Goal: Information Seeking & Learning: Learn about a topic

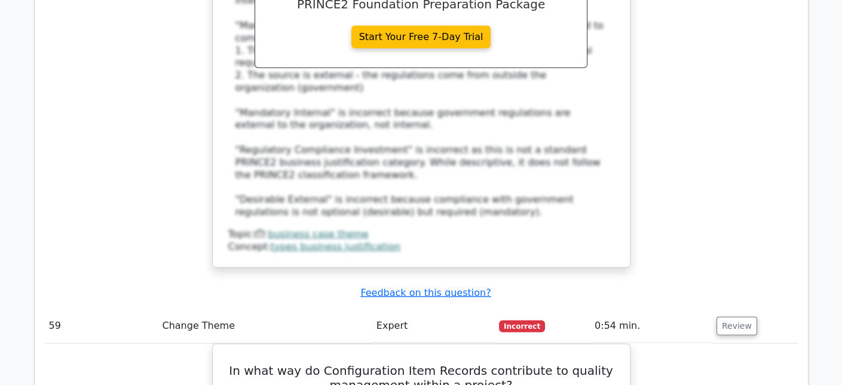
scroll to position [5640, 0]
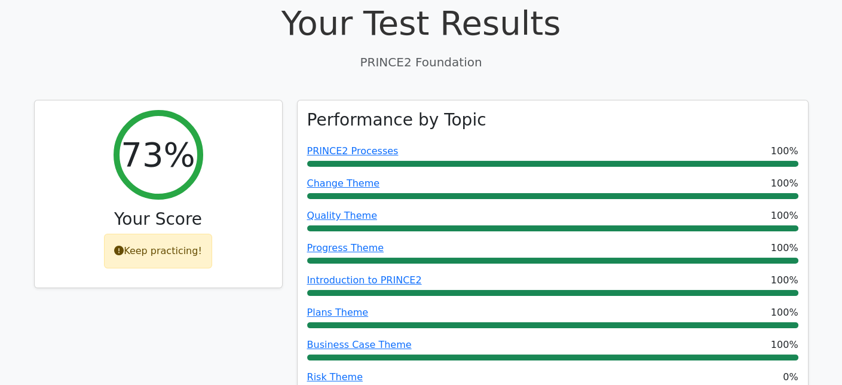
scroll to position [0, 0]
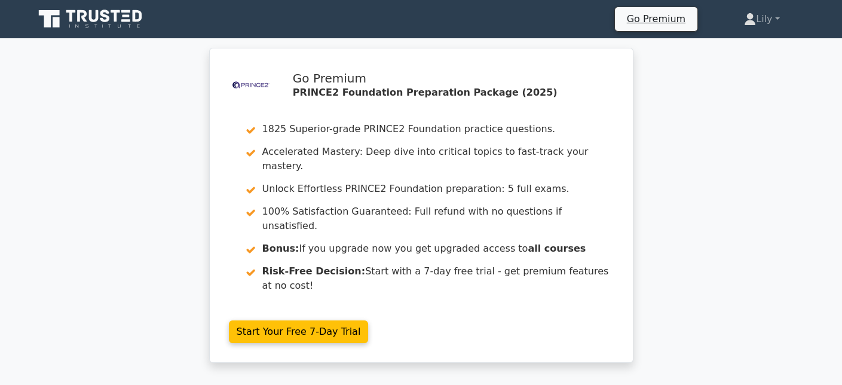
click at [54, 32] on link at bounding box center [91, 19] width 115 height 29
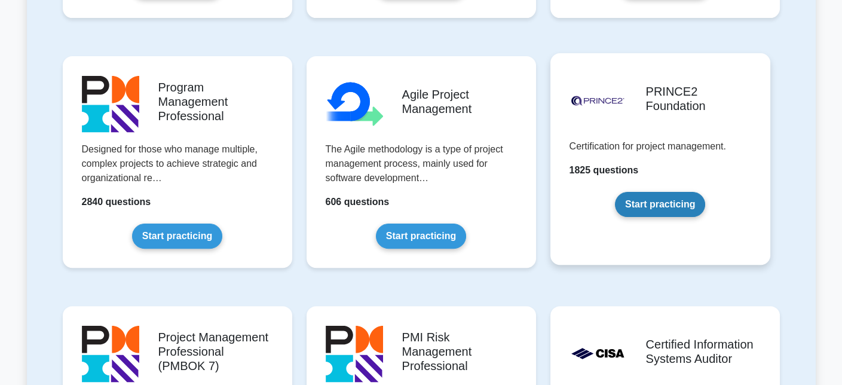
scroll to position [717, 0]
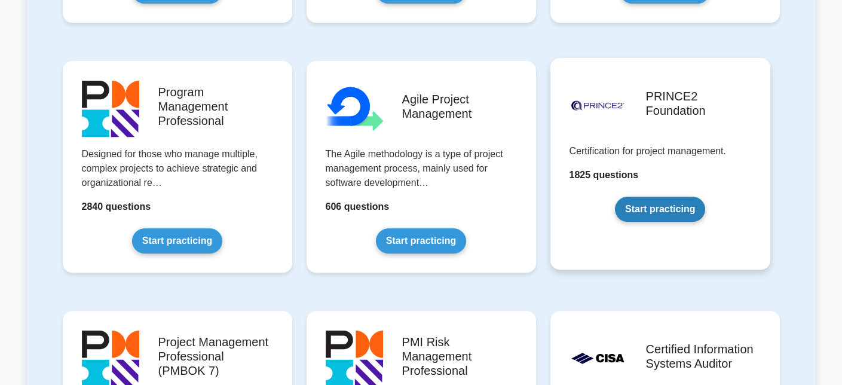
click at [641, 205] on link "Start practicing" at bounding box center [660, 209] width 90 height 25
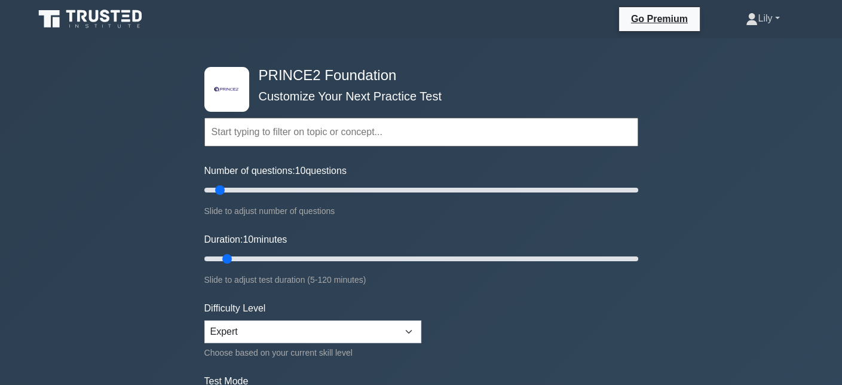
click at [766, 13] on link "Lily" at bounding box center [762, 19] width 91 height 24
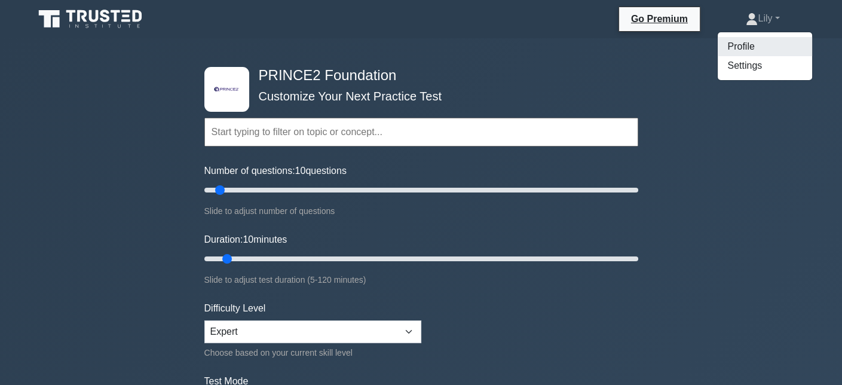
click at [755, 41] on link "Profile" at bounding box center [765, 46] width 94 height 19
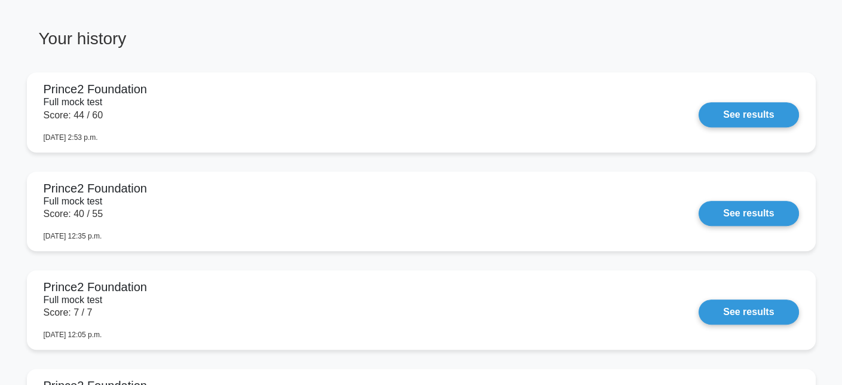
scroll to position [956, 0]
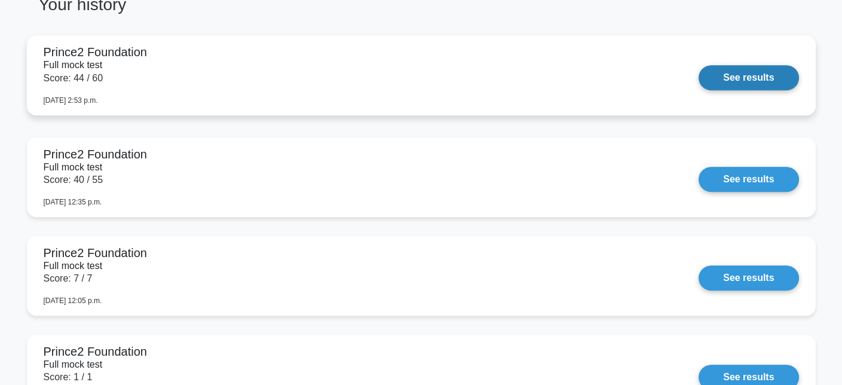
click at [728, 75] on link "See results" at bounding box center [749, 77] width 100 height 25
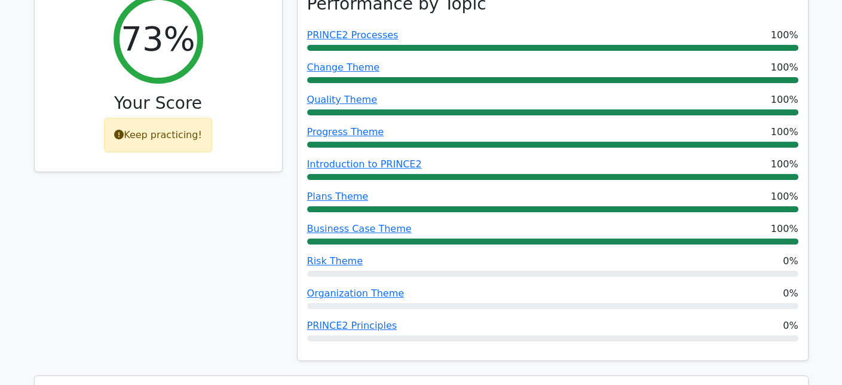
scroll to position [538, 0]
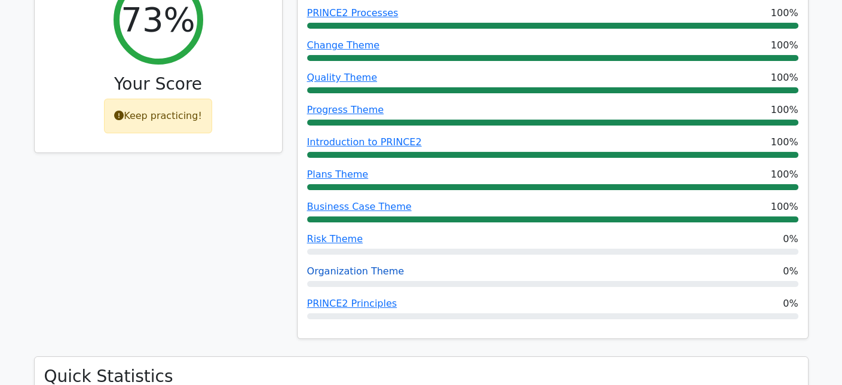
click at [389, 265] on link "Organization Theme" at bounding box center [355, 270] width 97 height 11
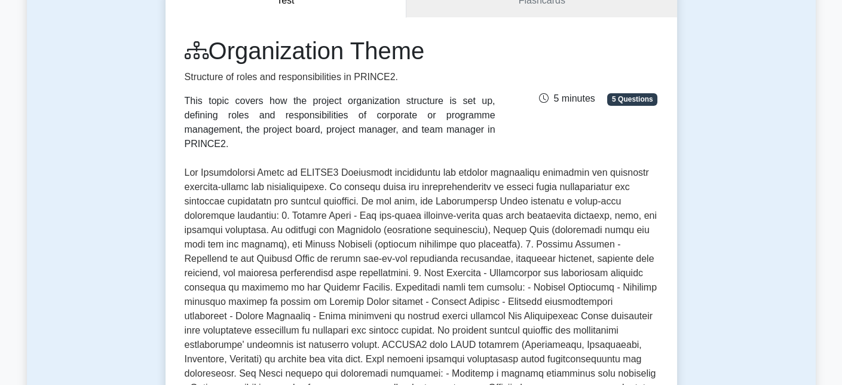
scroll to position [359, 0]
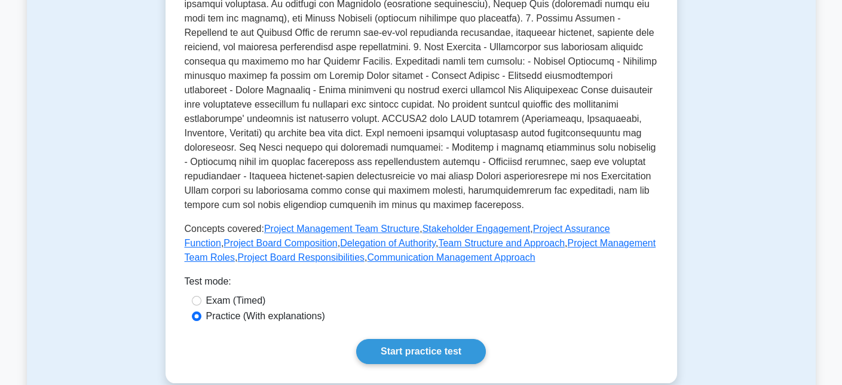
click at [251, 294] on label "Exam (Timed)" at bounding box center [236, 301] width 60 height 14
click at [201, 296] on input "Exam (Timed)" at bounding box center [197, 301] width 10 height 10
radio input "true"
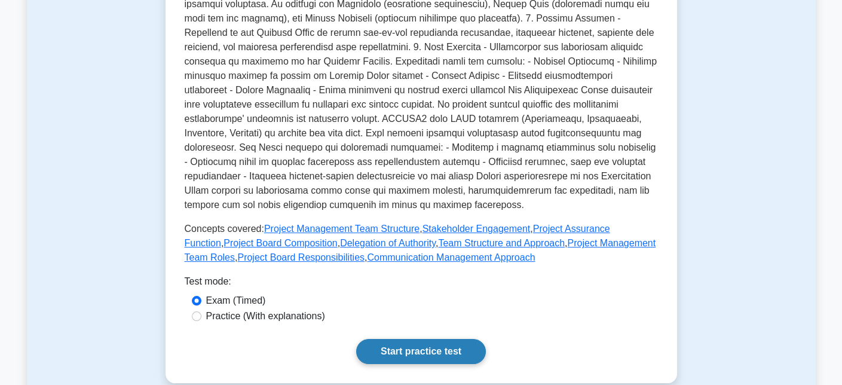
click at [466, 340] on link "Start practice test" at bounding box center [421, 351] width 130 height 25
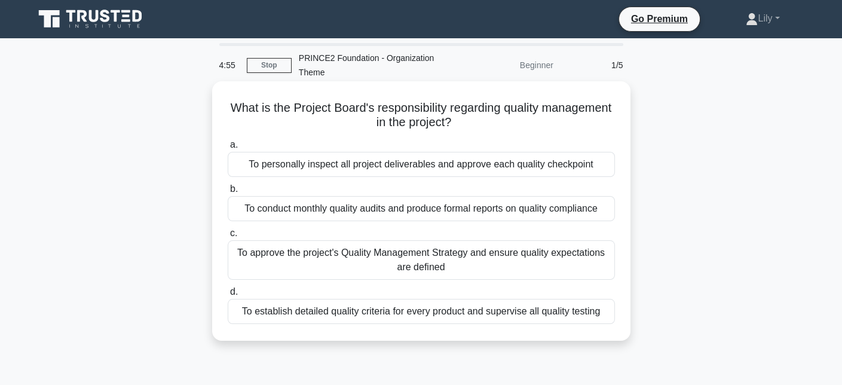
drag, startPoint x: 258, startPoint y: 98, endPoint x: 606, endPoint y: 125, distance: 349.0
click at [606, 125] on div "What is the Project Board's responsibility regarding quality management in the …" at bounding box center [421, 211] width 409 height 250
click at [435, 159] on div "To personally inspect all project deliverables and approve each quality checkpo…" at bounding box center [421, 164] width 387 height 25
click at [228, 149] on input "a. To personally inspect all project deliverables and approve each quality chec…" at bounding box center [228, 145] width 0 height 8
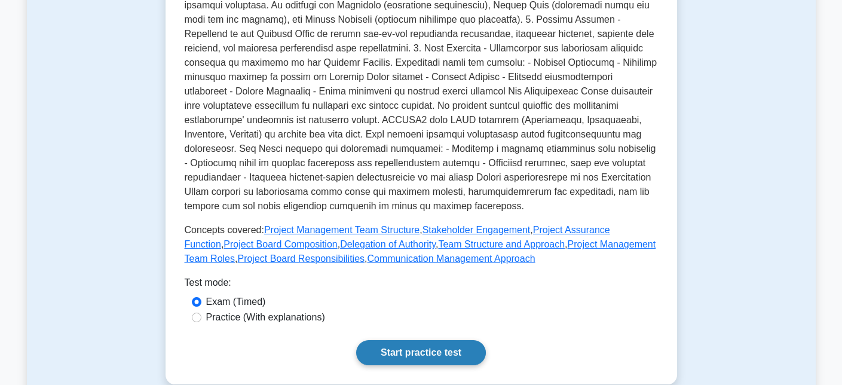
click at [440, 343] on link "Start practice test" at bounding box center [421, 352] width 130 height 25
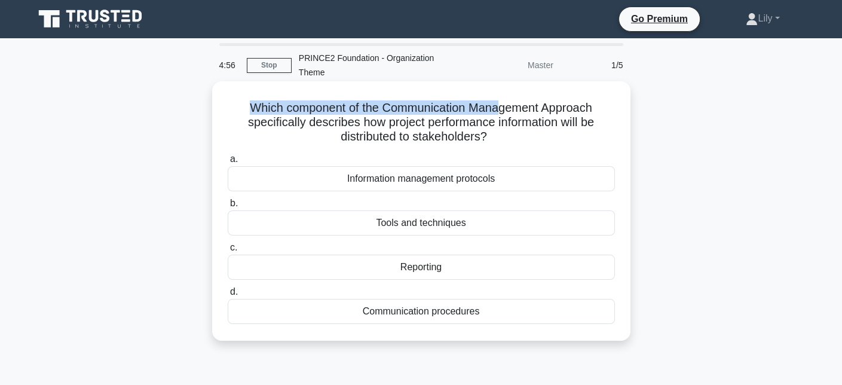
drag, startPoint x: 241, startPoint y: 114, endPoint x: 504, endPoint y: 115, distance: 263.0
click at [504, 115] on h5 "Which component of the Communication Management Approach specifically describes…" at bounding box center [422, 122] width 390 height 44
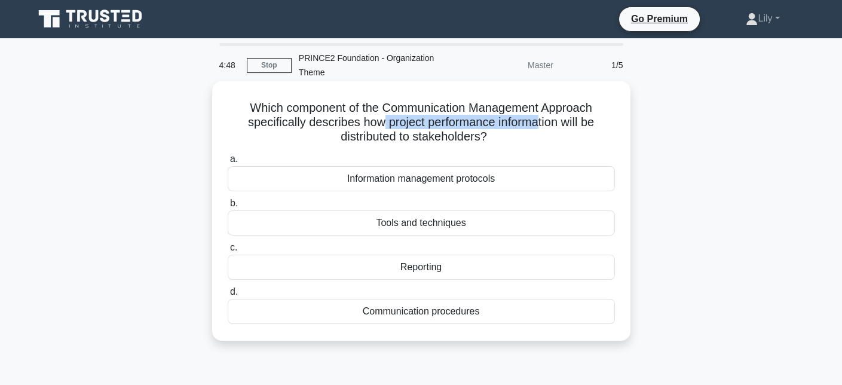
drag, startPoint x: 381, startPoint y: 121, endPoint x: 540, endPoint y: 130, distance: 158.7
click at [540, 130] on h5 "Which component of the Communication Management Approach specifically describes…" at bounding box center [422, 122] width 390 height 44
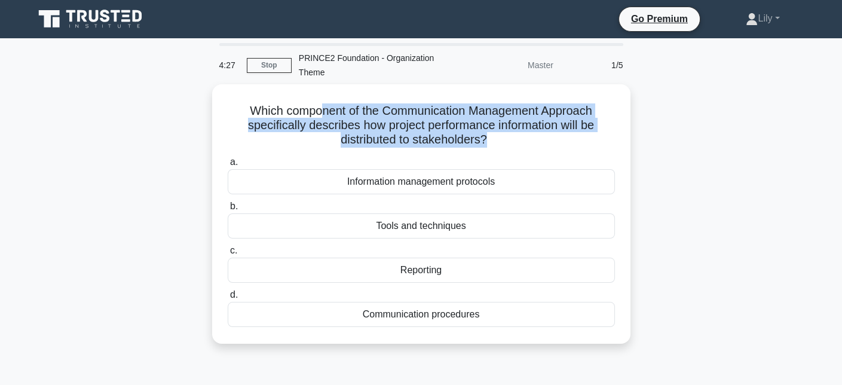
drag, startPoint x: 488, startPoint y: 136, endPoint x: 200, endPoint y: 98, distance: 290.7
click at [298, 112] on h5 "Which component of the Communication Management Approach specifically describes…" at bounding box center [422, 125] width 390 height 44
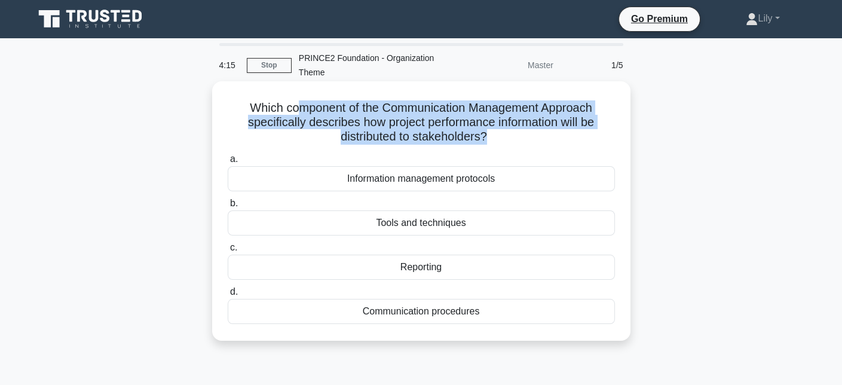
drag, startPoint x: 235, startPoint y: 106, endPoint x: 566, endPoint y: 133, distance: 331.7
click at [566, 133] on h5 "Which component of the Communication Management Approach specifically describes…" at bounding box center [422, 122] width 390 height 44
click at [384, 110] on h5 "Which component of the Communication Management Approach specifically describes…" at bounding box center [422, 122] width 390 height 44
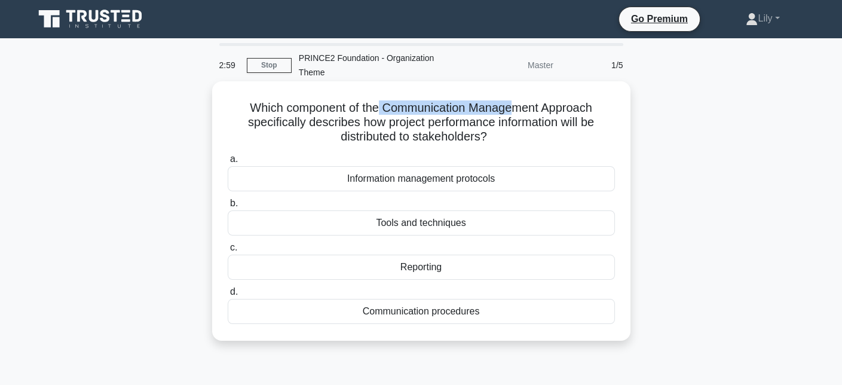
drag, startPoint x: 379, startPoint y: 106, endPoint x: 515, endPoint y: 108, distance: 135.7
click at [515, 108] on h5 "Which component of the Communication Management Approach specifically describes…" at bounding box center [422, 122] width 390 height 44
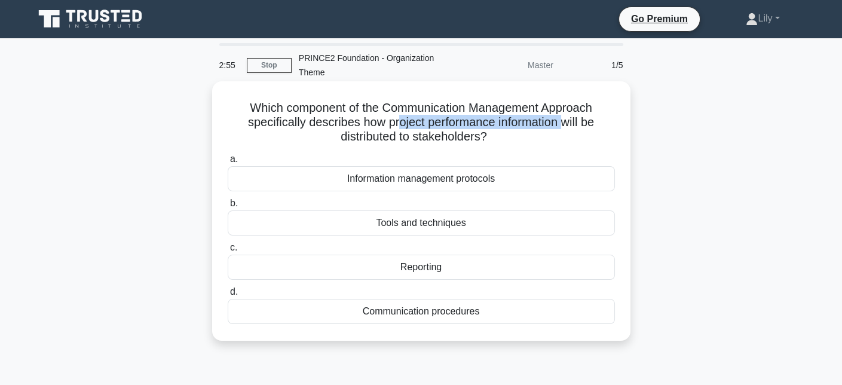
drag, startPoint x: 396, startPoint y: 122, endPoint x: 566, endPoint y: 125, distance: 169.8
click at [566, 125] on h5 "Which component of the Communication Management Approach specifically describes…" at bounding box center [422, 122] width 390 height 44
click at [435, 267] on div "Reporting" at bounding box center [421, 267] width 387 height 25
click at [228, 252] on input "c. Reporting" at bounding box center [228, 248] width 0 height 8
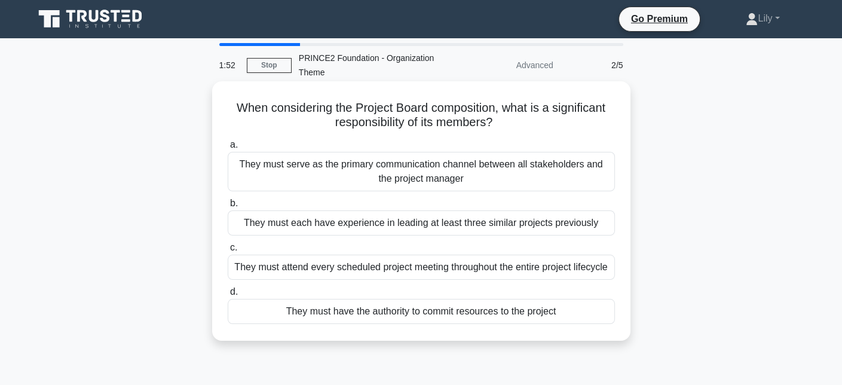
click at [457, 320] on div "They must have the authority to commit resources to the project" at bounding box center [421, 311] width 387 height 25
click at [228, 296] on input "d. They must have the authority to commit resources to the project" at bounding box center [228, 292] width 0 height 8
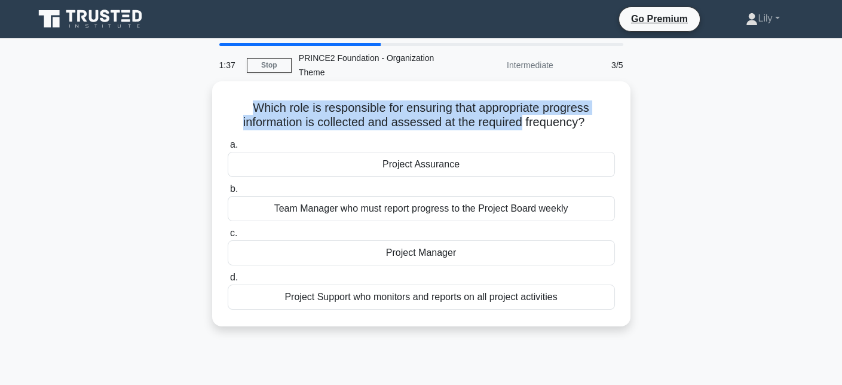
drag, startPoint x: 252, startPoint y: 110, endPoint x: 522, endPoint y: 120, distance: 271.0
click at [522, 120] on h5 "Which role is responsible for ensuring that appropriate progress information is…" at bounding box center [422, 115] width 390 height 30
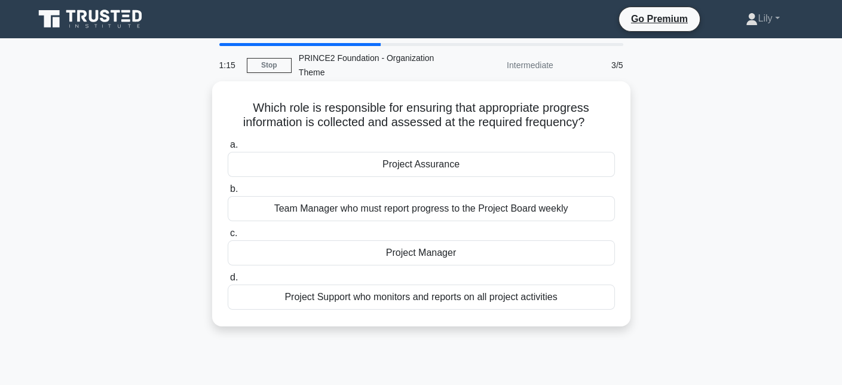
click at [481, 161] on div "Project Assurance" at bounding box center [421, 164] width 387 height 25
click at [228, 149] on input "a. Project Assurance" at bounding box center [228, 145] width 0 height 8
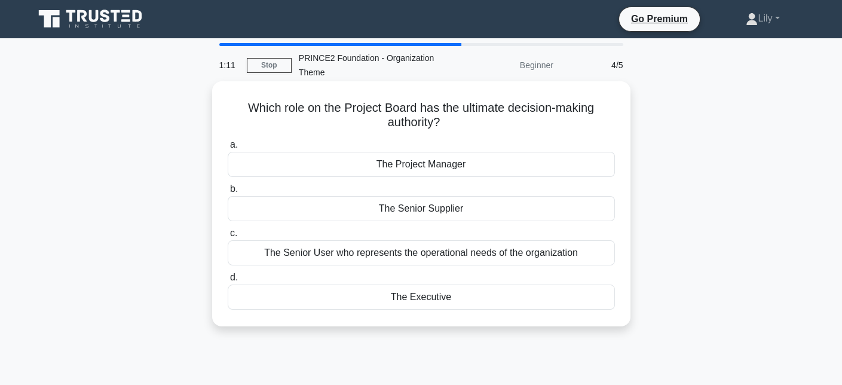
drag, startPoint x: 254, startPoint y: 114, endPoint x: 524, endPoint y: 119, distance: 270.3
click at [524, 119] on h5 "Which role on the Project Board has the ultimate decision-making authority? .sp…" at bounding box center [422, 115] width 390 height 30
click at [471, 108] on h5 "Which role on the Project Board has the ultimate decision-making authority? .sp…" at bounding box center [422, 115] width 390 height 30
drag, startPoint x: 459, startPoint y: 109, endPoint x: 508, endPoint y: 108, distance: 49.0
click at [508, 108] on h5 "Which role on the Project Board has the ultimate decision-making authority? .sp…" at bounding box center [422, 115] width 390 height 30
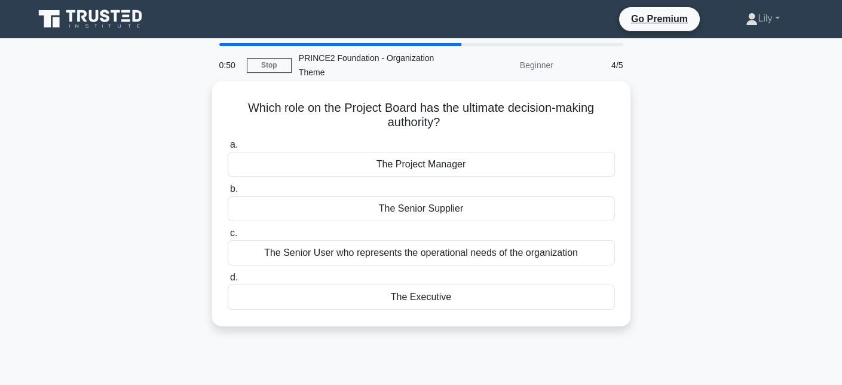
click at [444, 295] on div "The Executive" at bounding box center [421, 297] width 387 height 25
click at [228, 282] on input "d. The Executive" at bounding box center [228, 278] width 0 height 8
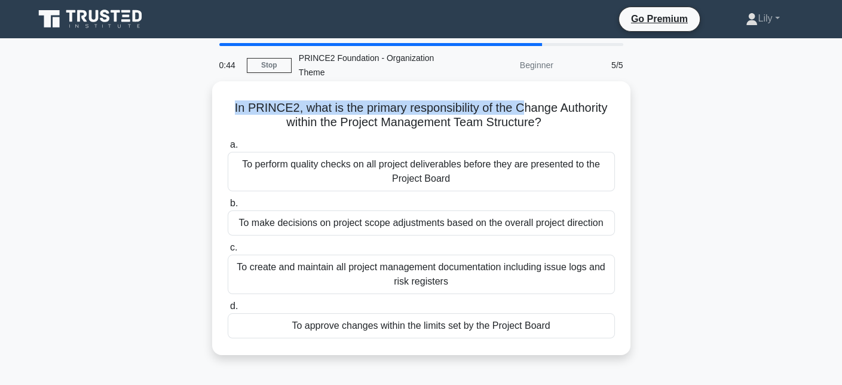
drag, startPoint x: 231, startPoint y: 104, endPoint x: 527, endPoint y: 107, distance: 295.9
click at [527, 107] on h5 "In PRINCE2, what is the primary responsibility of the Change Authority within t…" at bounding box center [422, 115] width 390 height 30
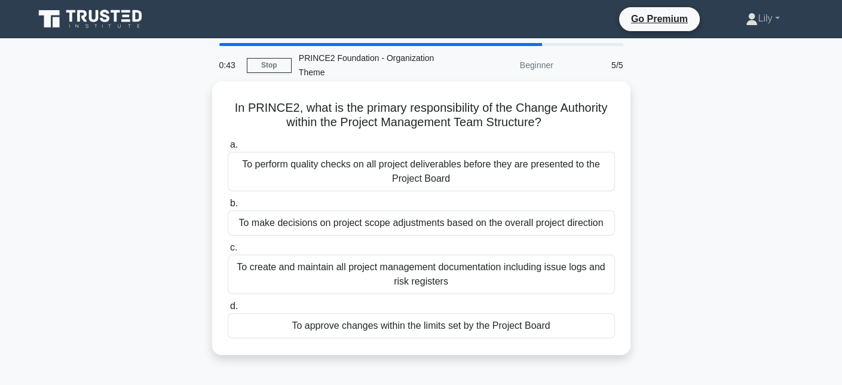
click at [416, 122] on h5 "In PRINCE2, what is the primary responsibility of the Change Authority within t…" at bounding box center [422, 115] width 390 height 30
click at [519, 326] on div "To approve changes within the limits set by the Project Board" at bounding box center [421, 325] width 387 height 25
click at [228, 310] on input "d. To approve changes within the limits set by the Project Board" at bounding box center [228, 306] width 0 height 8
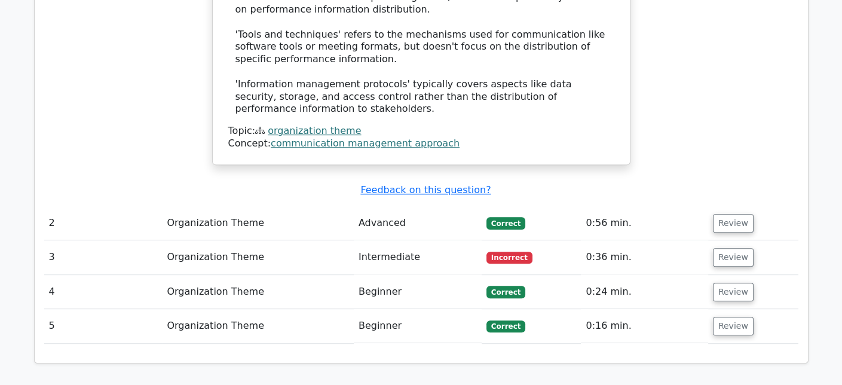
scroll to position [1435, 0]
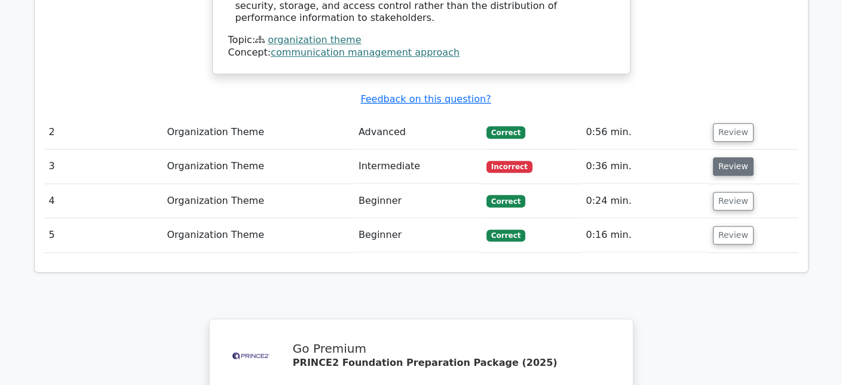
click at [726, 157] on button "Review" at bounding box center [733, 166] width 41 height 19
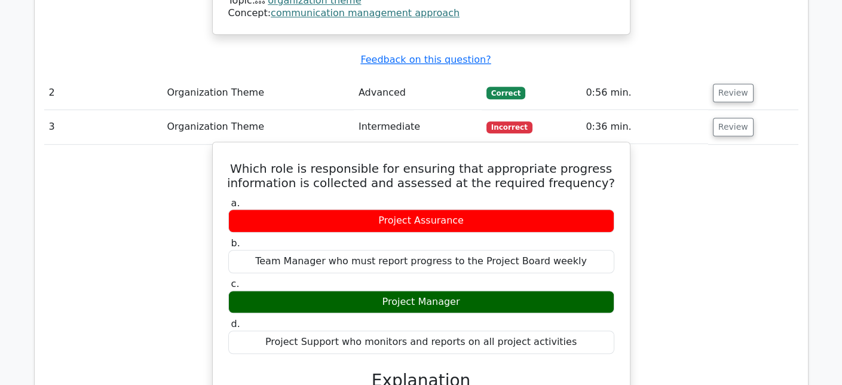
scroll to position [1495, 0]
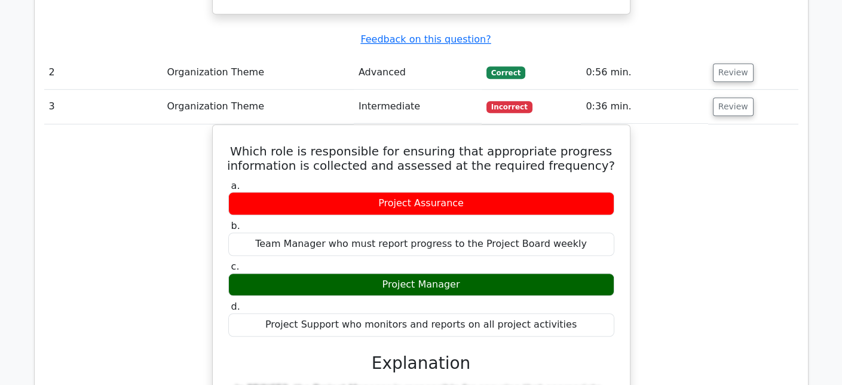
drag, startPoint x: 313, startPoint y: 149, endPoint x: 145, endPoint y: 196, distance: 174.9
click at [145, 196] on div "Which role is responsible for ensuring that appropriate progress information is…" at bounding box center [421, 391] width 754 height 534
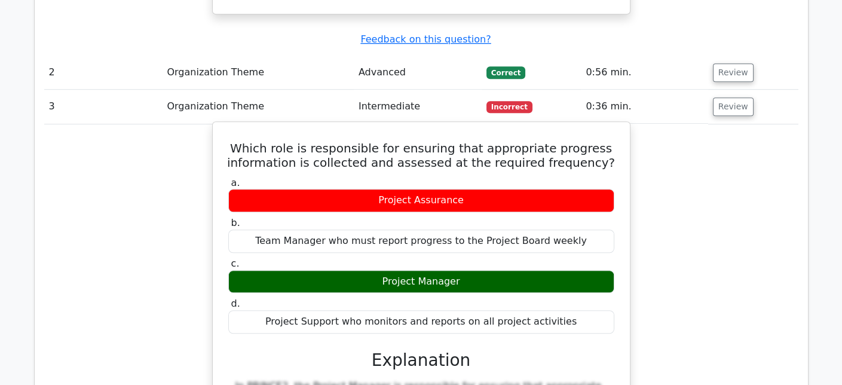
drag, startPoint x: 367, startPoint y: 218, endPoint x: 491, endPoint y: 214, distance: 123.8
click at [491, 270] on div "Project Manager" at bounding box center [421, 281] width 386 height 23
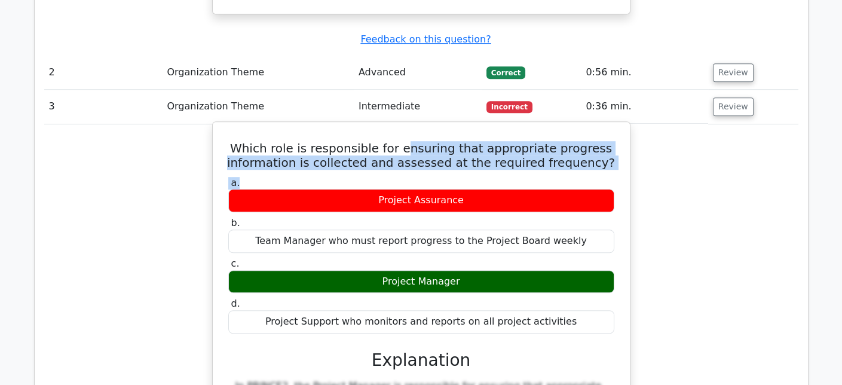
drag, startPoint x: 415, startPoint y: 85, endPoint x: 325, endPoint y: 117, distance: 95.3
click at [325, 127] on div "Which role is responsible for ensuring that appropriate progress information is…" at bounding box center [422, 381] width 408 height 509
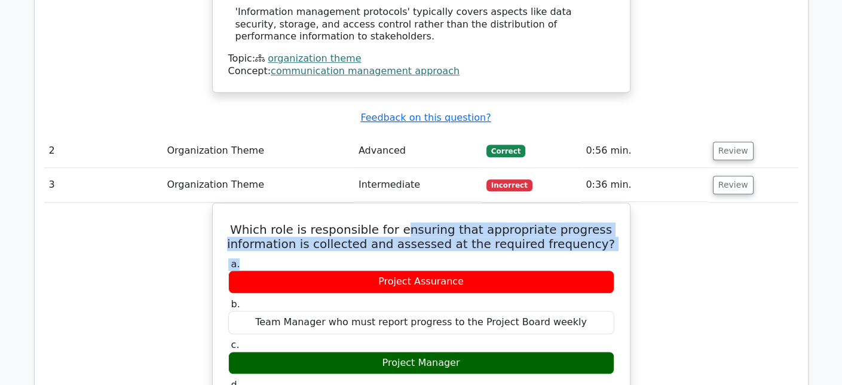
scroll to position [1315, 0]
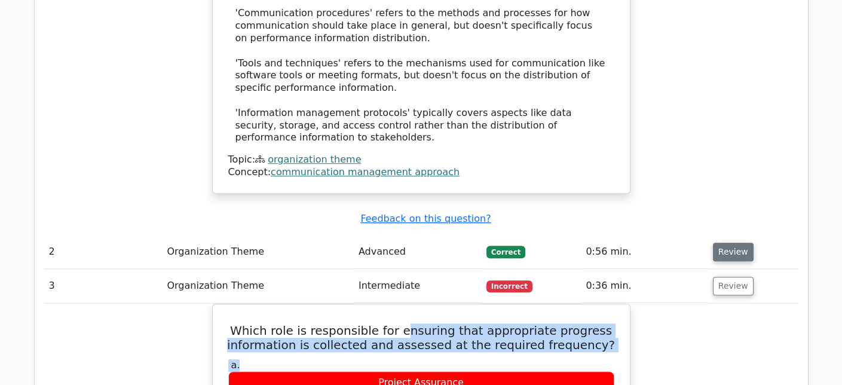
click at [728, 243] on button "Review" at bounding box center [733, 252] width 41 height 19
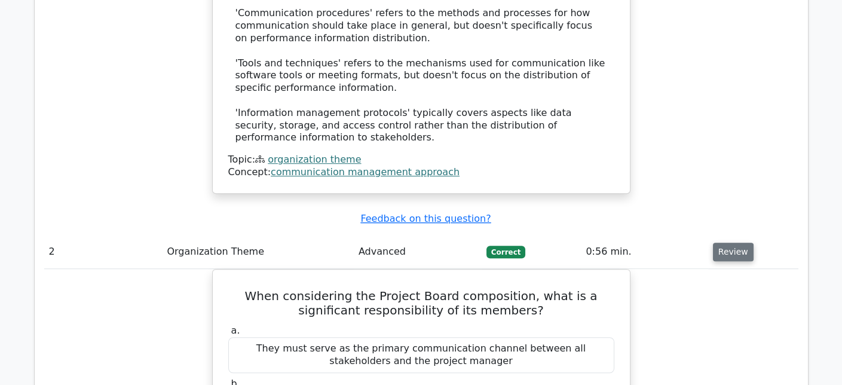
click at [736, 243] on button "Review" at bounding box center [733, 252] width 41 height 19
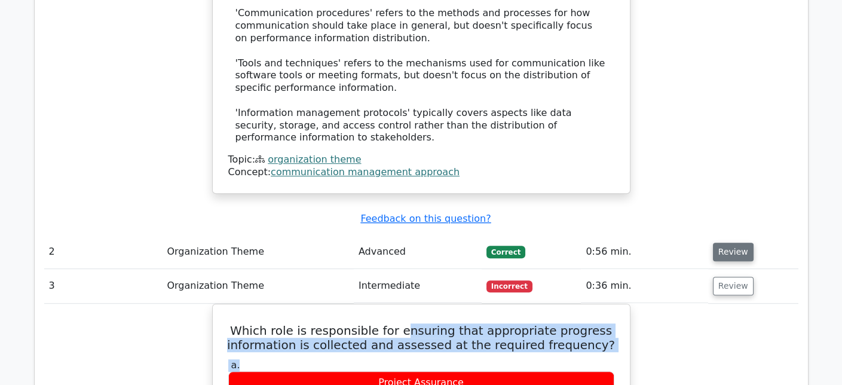
click at [736, 243] on button "Review" at bounding box center [733, 252] width 41 height 19
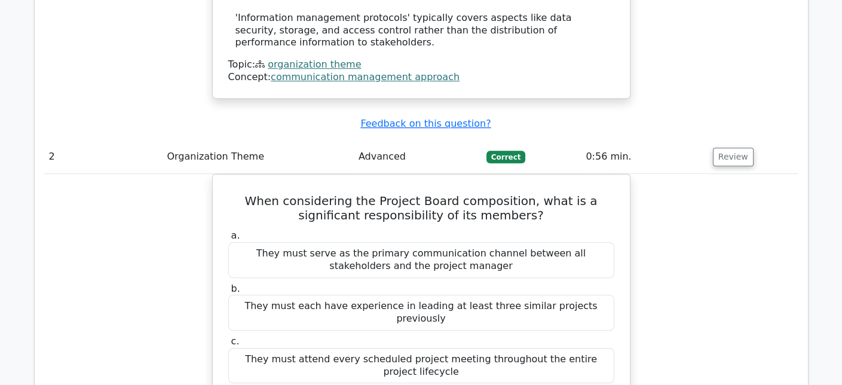
scroll to position [1554, 0]
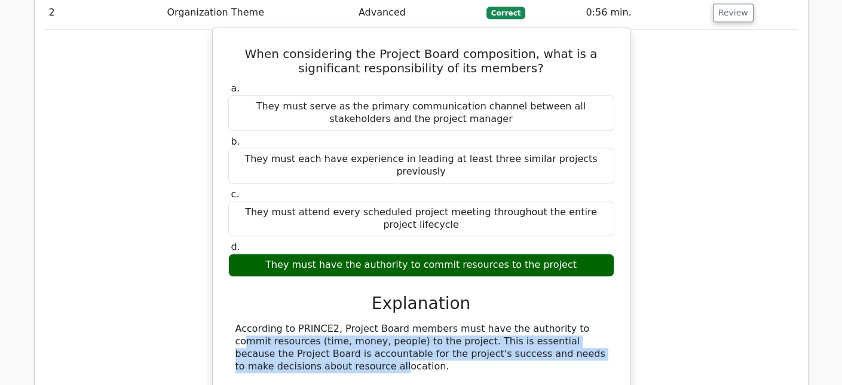
drag, startPoint x: 490, startPoint y: 255, endPoint x: 558, endPoint y: 283, distance: 73.5
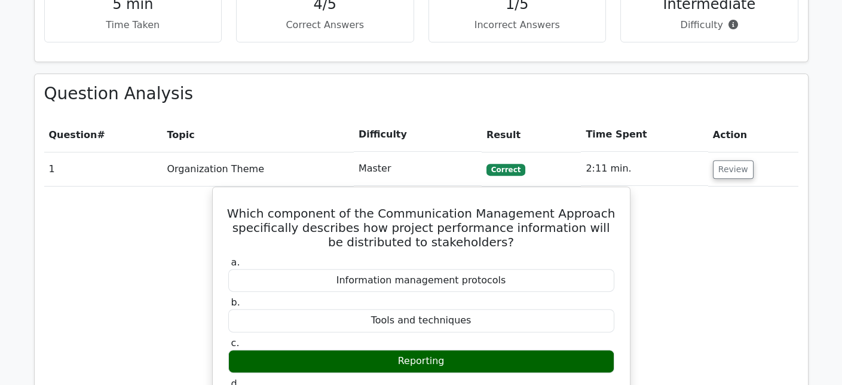
scroll to position [837, 0]
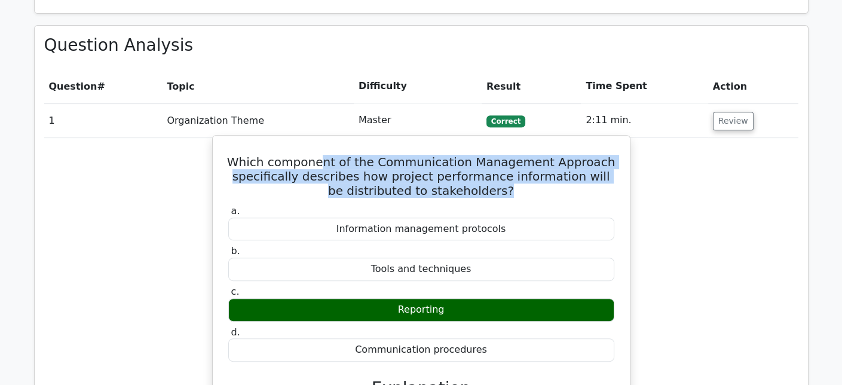
drag, startPoint x: 329, startPoint y: 117, endPoint x: 549, endPoint y: 146, distance: 222.5
click at [549, 155] on h5 "Which component of the Communication Management Approach specifically describes…" at bounding box center [421, 176] width 389 height 43
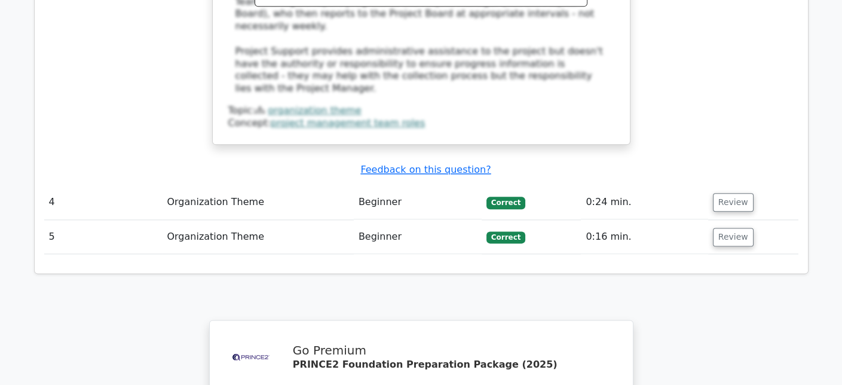
scroll to position [2630, 0]
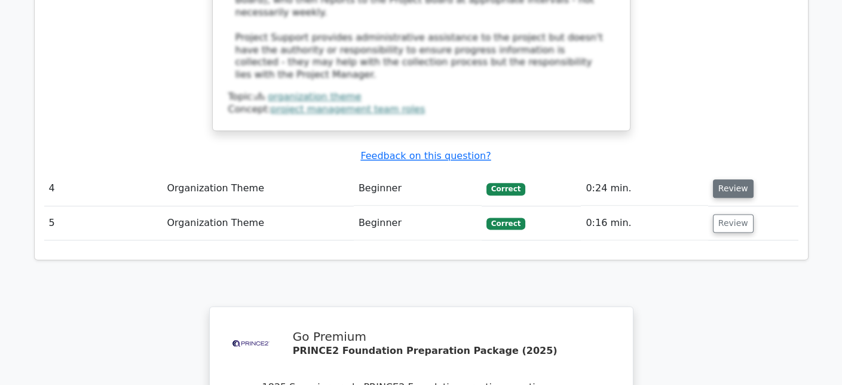
click at [722, 179] on button "Review" at bounding box center [733, 188] width 41 height 19
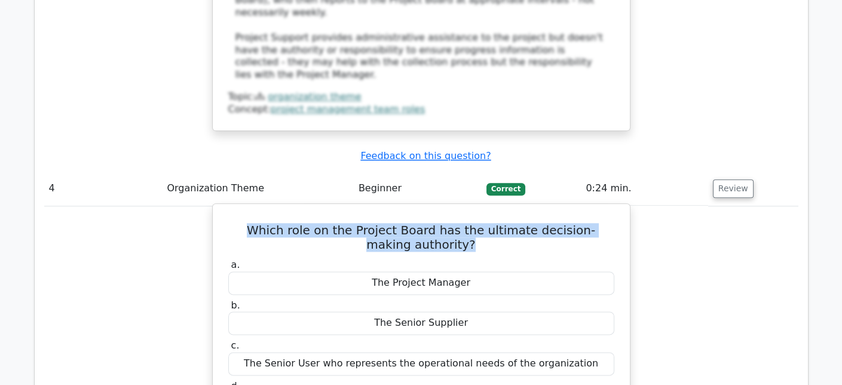
drag, startPoint x: 243, startPoint y: 105, endPoint x: 473, endPoint y: 125, distance: 231.6
click at [473, 223] on h5 "Which role on the Project Board has the ultimate decision-making authority?" at bounding box center [421, 237] width 389 height 29
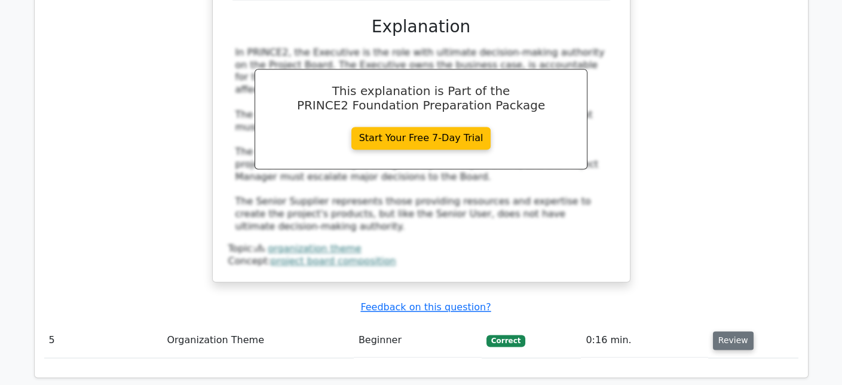
click at [729, 331] on button "Review" at bounding box center [733, 340] width 41 height 19
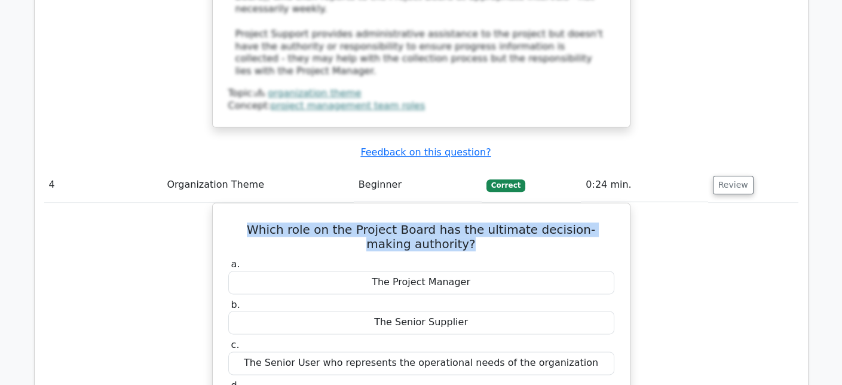
scroll to position [2571, 0]
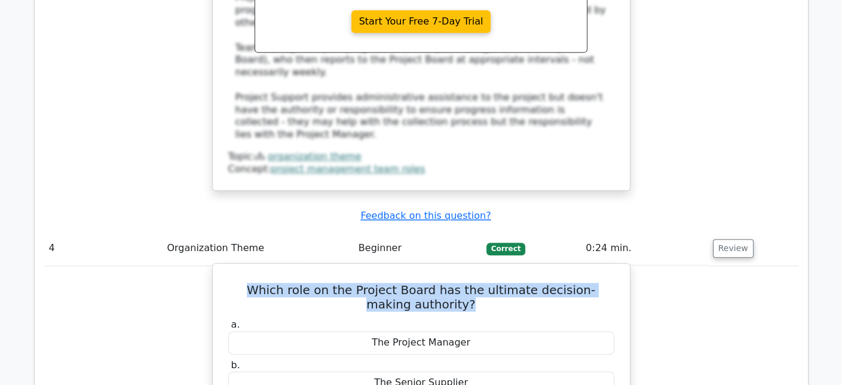
click at [481, 283] on h5 "Which role on the Project Board has the ultimate decision-making authority?" at bounding box center [421, 297] width 389 height 29
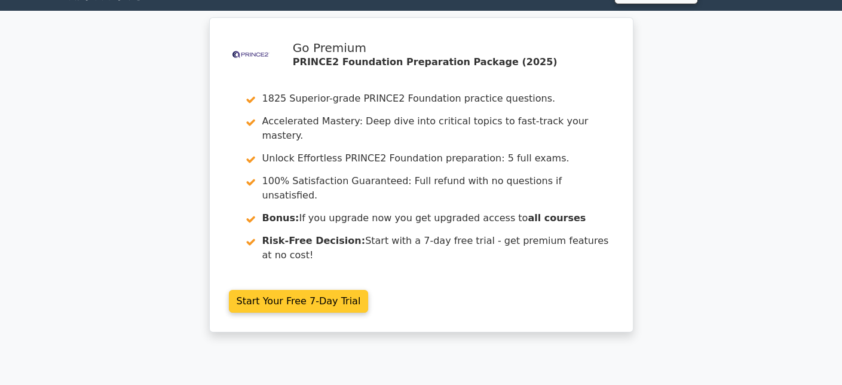
scroll to position [0, 0]
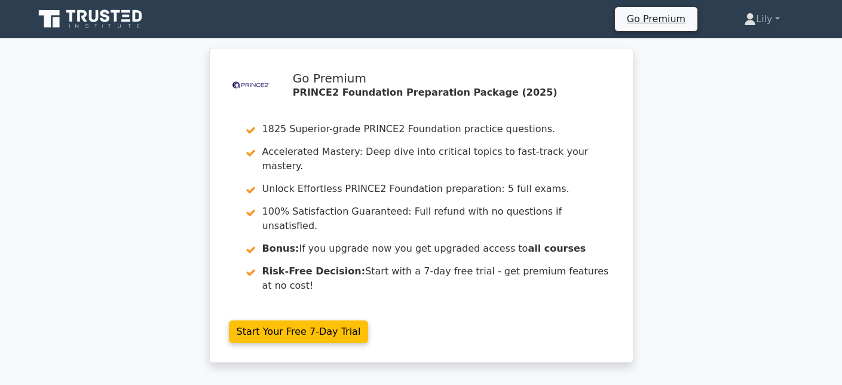
click at [113, 13] on icon at bounding box center [91, 19] width 115 height 23
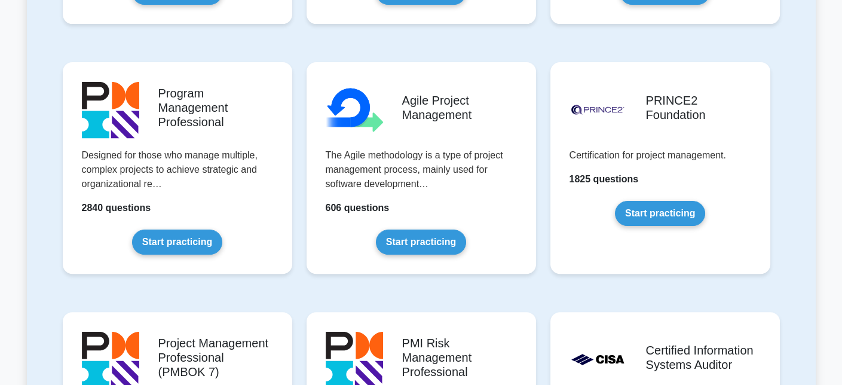
scroll to position [717, 0]
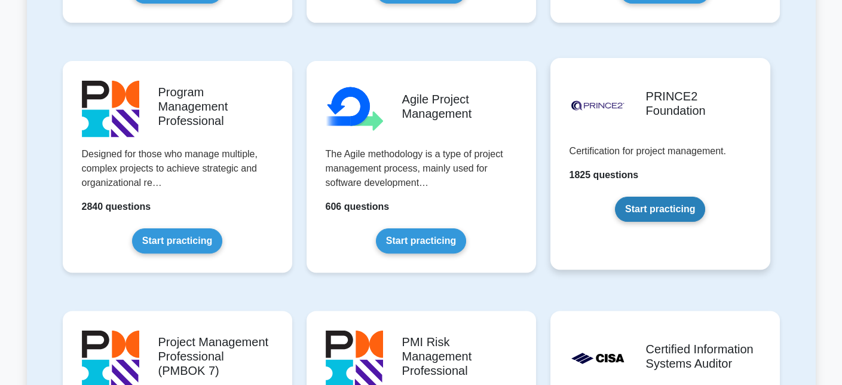
click at [653, 216] on link "Start practicing" at bounding box center [660, 209] width 90 height 25
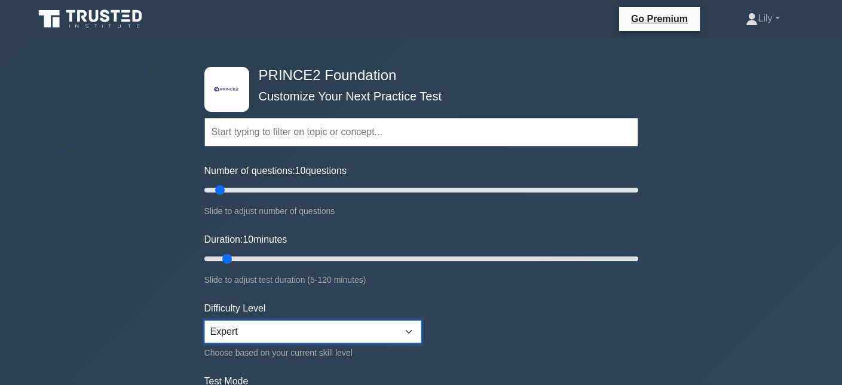
click at [305, 326] on select "Beginner Intermediate Expert" at bounding box center [312, 331] width 217 height 23
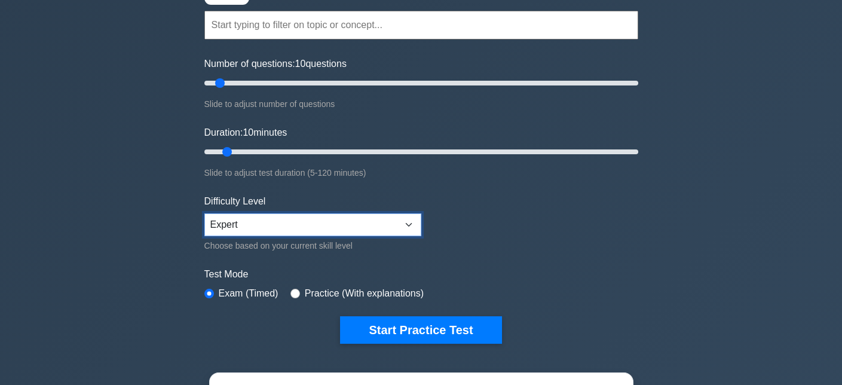
scroll to position [60, 0]
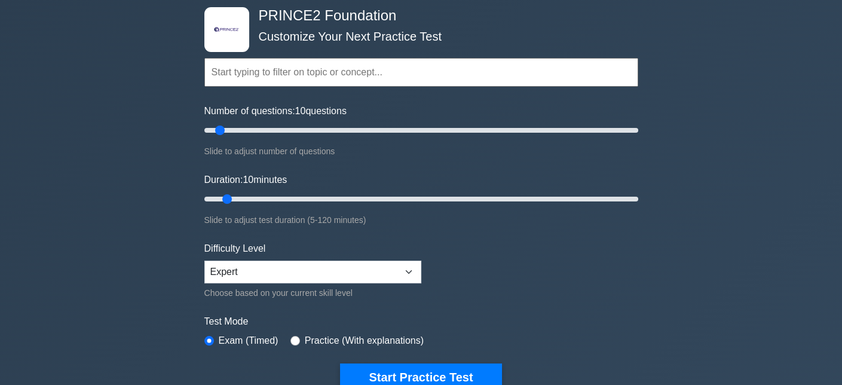
click at [278, 72] on input "text" at bounding box center [421, 72] width 434 height 29
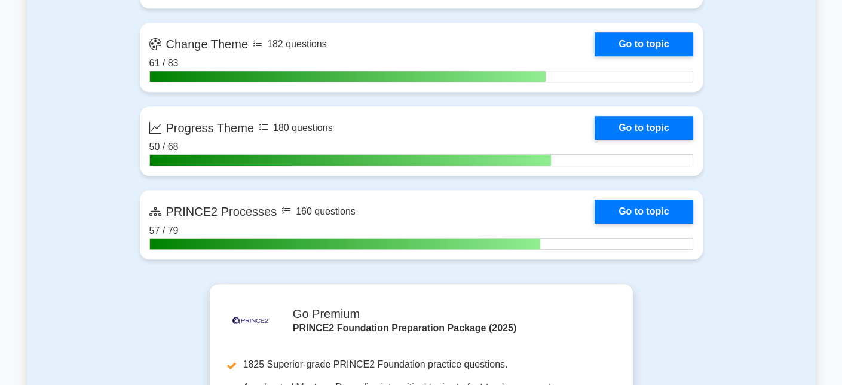
scroll to position [1973, 0]
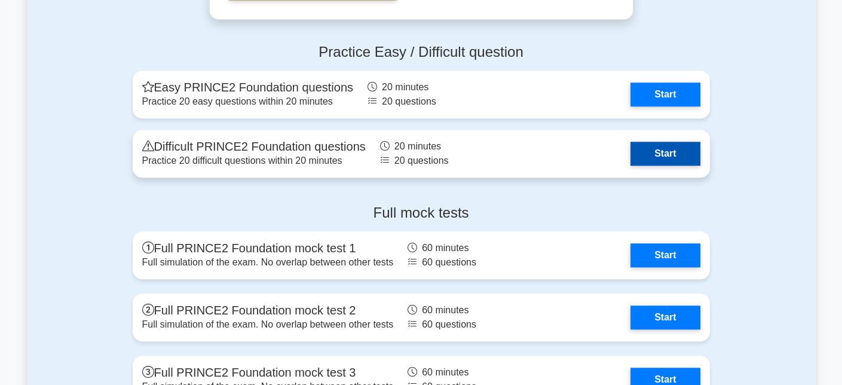
click at [662, 155] on link "Start" at bounding box center [665, 154] width 69 height 24
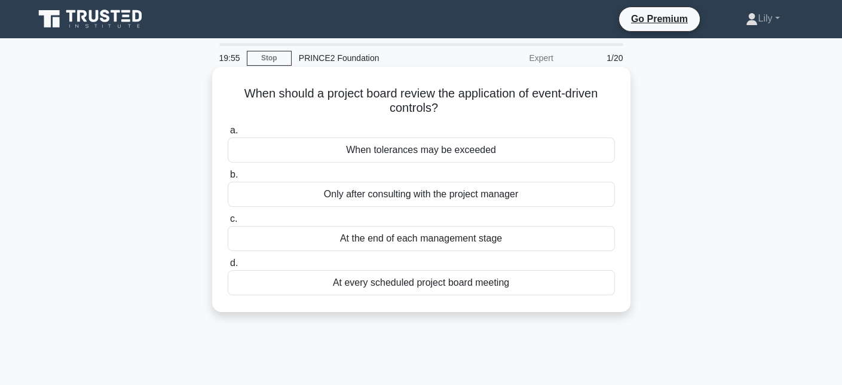
drag, startPoint x: 244, startPoint y: 94, endPoint x: 512, endPoint y: 110, distance: 268.3
click at [512, 110] on h5 "When should a project board review the application of event-driven controls? .s…" at bounding box center [422, 101] width 390 height 30
click at [461, 155] on div "When tolerances may be exceeded" at bounding box center [421, 149] width 387 height 25
click at [228, 135] on input "a. When tolerances may be exceeded" at bounding box center [228, 131] width 0 height 8
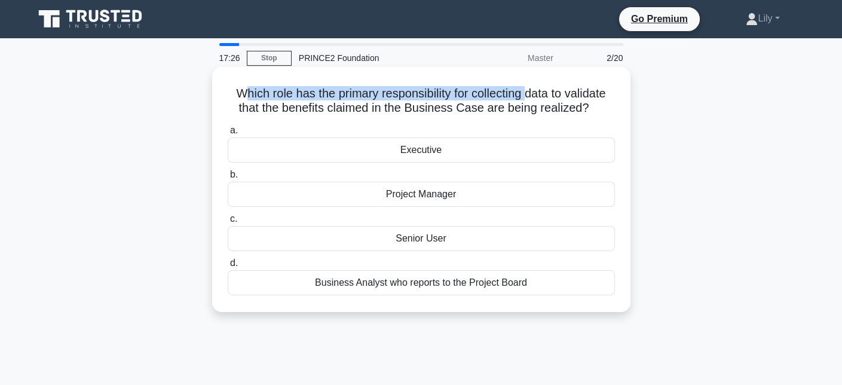
drag, startPoint x: 236, startPoint y: 90, endPoint x: 527, endPoint y: 95, distance: 291.8
click at [527, 95] on h5 "Which role has the primary responsibility for collecting data to validate that …" at bounding box center [422, 101] width 390 height 30
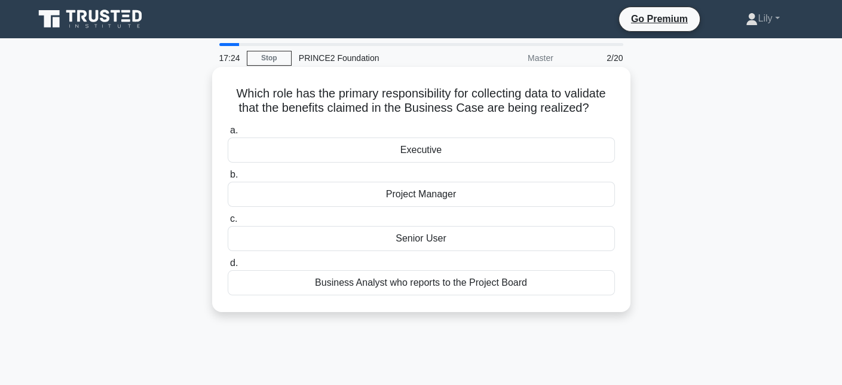
click at [543, 109] on h5 "Which role has the primary responsibility for collecting data to validate that …" at bounding box center [422, 101] width 390 height 30
drag, startPoint x: 479, startPoint y: 93, endPoint x: 613, endPoint y: 103, distance: 134.3
click at [613, 103] on h5 "Which role has the primary responsibility for collecting data to validate that …" at bounding box center [422, 101] width 390 height 30
click at [497, 197] on div "Project Manager" at bounding box center [421, 194] width 387 height 25
click at [228, 179] on input "b. Project Manager" at bounding box center [228, 175] width 0 height 8
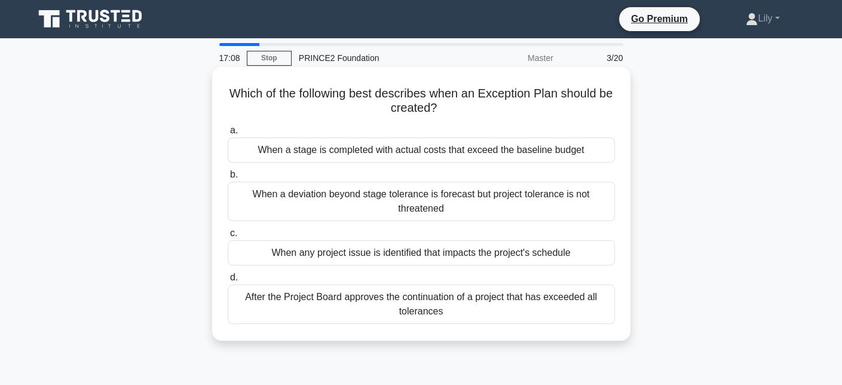
drag, startPoint x: 326, startPoint y: 95, endPoint x: 459, endPoint y: 107, distance: 133.8
click at [459, 107] on h5 "Which of the following best describes when an Exception Plan should be created?…" at bounding box center [422, 101] width 390 height 30
click at [451, 107] on icon ".spinner_0XTQ{transform-origin:center;animation:spinner_y6GP .75s linear infini…" at bounding box center [444, 109] width 14 height 14
click at [504, 201] on div "When a deviation beyond stage tolerance is forecast but project tolerance is no…" at bounding box center [421, 201] width 387 height 39
click at [228, 179] on input "b. When a deviation beyond stage tolerance is forecast but project tolerance is…" at bounding box center [228, 175] width 0 height 8
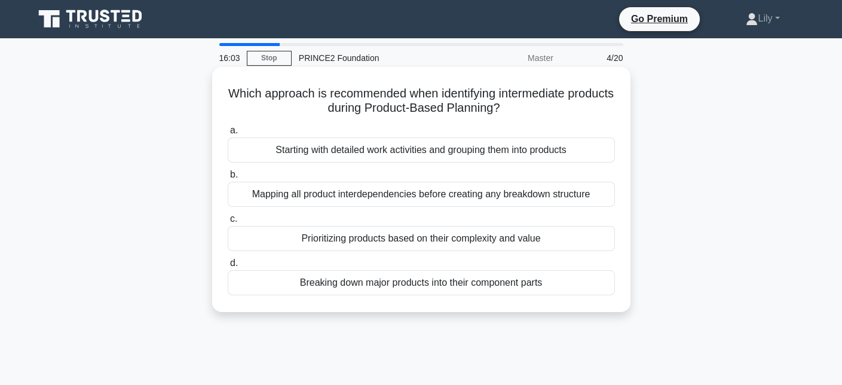
drag, startPoint x: 247, startPoint y: 90, endPoint x: 572, endPoint y: 115, distance: 325.6
click at [572, 115] on h5 "Which approach is recommended when identifying intermediate products during Pro…" at bounding box center [422, 101] width 390 height 30
click at [572, 112] on h5 "Which approach is recommended when identifying intermediate products during Pro…" at bounding box center [422, 101] width 390 height 30
click at [490, 288] on div "Breaking down major products into their component parts" at bounding box center [421, 282] width 387 height 25
click at [228, 267] on input "d. Breaking down major products into their component parts" at bounding box center [228, 263] width 0 height 8
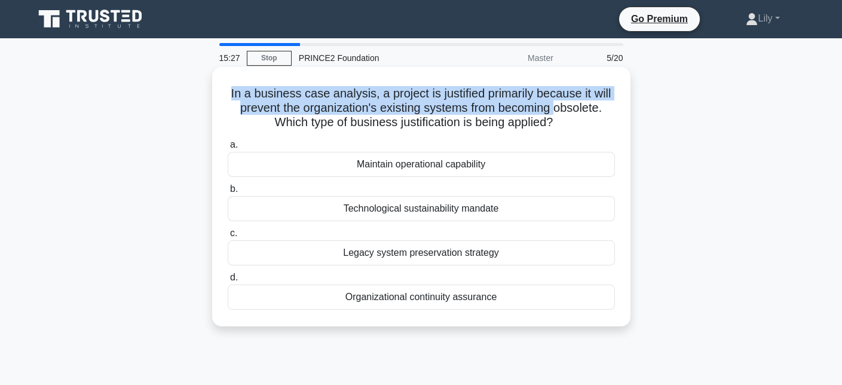
drag, startPoint x: 232, startPoint y: 84, endPoint x: 560, endPoint y: 114, distance: 329.6
click at [560, 114] on div "In a business case analysis, a project is justified primarily because it will p…" at bounding box center [421, 197] width 409 height 250
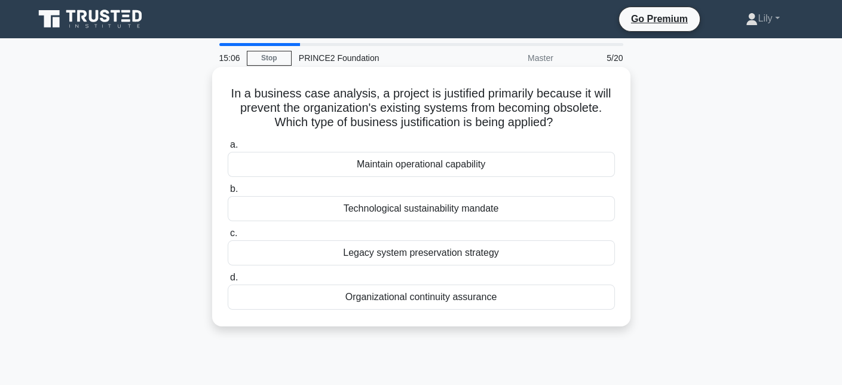
click at [387, 210] on div "Technological sustainability mandate" at bounding box center [421, 208] width 387 height 25
click at [228, 193] on input "b. Technological sustainability mandate" at bounding box center [228, 189] width 0 height 8
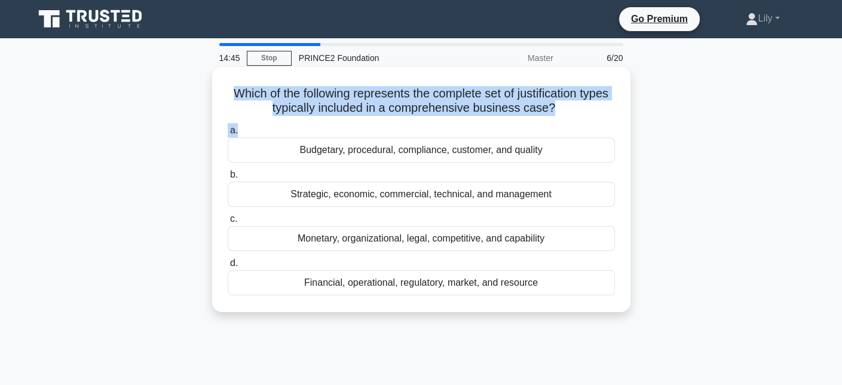
drag, startPoint x: 234, startPoint y: 89, endPoint x: 555, endPoint y: 122, distance: 322.7
click at [555, 122] on div "Which of the following represents the complete set of justification types typic…" at bounding box center [421, 190] width 409 height 236
click at [491, 100] on h5 "Which of the following represents the complete set of justification types typic…" at bounding box center [422, 101] width 390 height 30
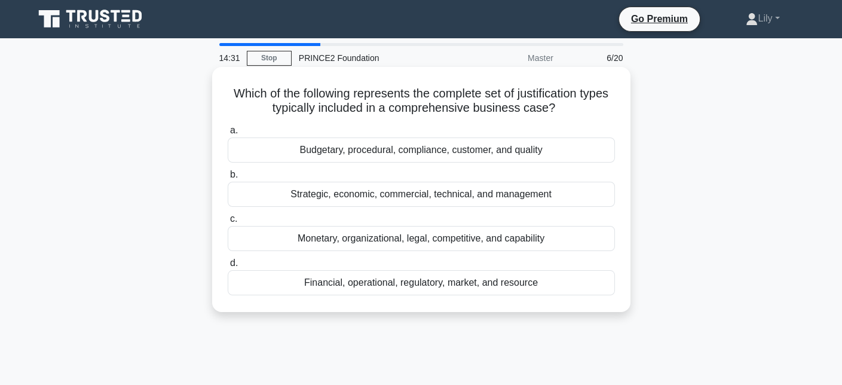
click at [567, 198] on div "Strategic, economic, commercial, technical, and management" at bounding box center [421, 194] width 387 height 25
click at [228, 179] on input "b. Strategic, economic, commercial, technical, and management" at bounding box center [228, 175] width 0 height 8
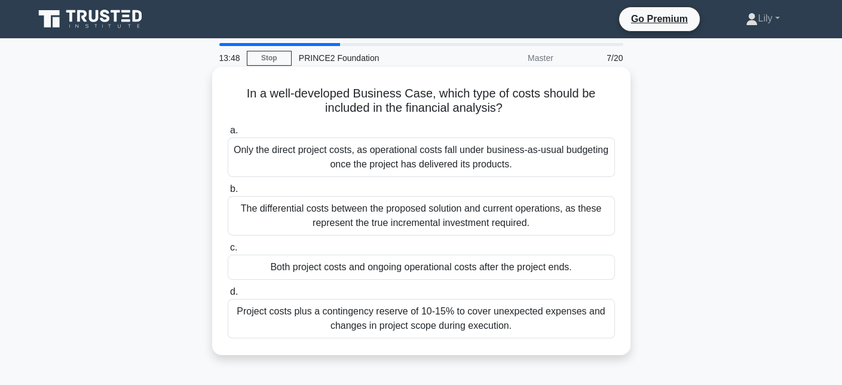
drag, startPoint x: 328, startPoint y: 107, endPoint x: 548, endPoint y: 108, distance: 220.6
click at [548, 108] on h5 "In a well-developed Business Case, which type of costs should be included in th…" at bounding box center [422, 101] width 390 height 30
click at [419, 276] on div "Both project costs and ongoing operational costs after the project ends." at bounding box center [421, 267] width 387 height 25
click at [228, 252] on input "c. Both project costs and ongoing operational costs after the project ends." at bounding box center [228, 248] width 0 height 8
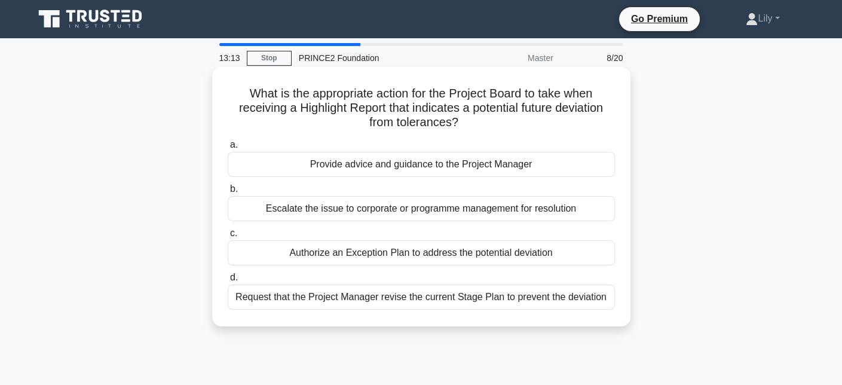
drag, startPoint x: 274, startPoint y: 87, endPoint x: 548, endPoint y: 125, distance: 276.4
click at [548, 125] on h5 "What is the appropriate action for the Project Board to take when receiving a H…" at bounding box center [422, 108] width 390 height 44
click at [464, 121] on icon ".spinner_0XTQ{transform-origin:center;animation:spinner_y6GP .75s linear infini…" at bounding box center [466, 123] width 14 height 14
click at [481, 166] on div "Provide advice and guidance to the Project Manager" at bounding box center [421, 164] width 387 height 25
click at [228, 149] on input "a. Provide advice and guidance to the Project Manager" at bounding box center [228, 145] width 0 height 8
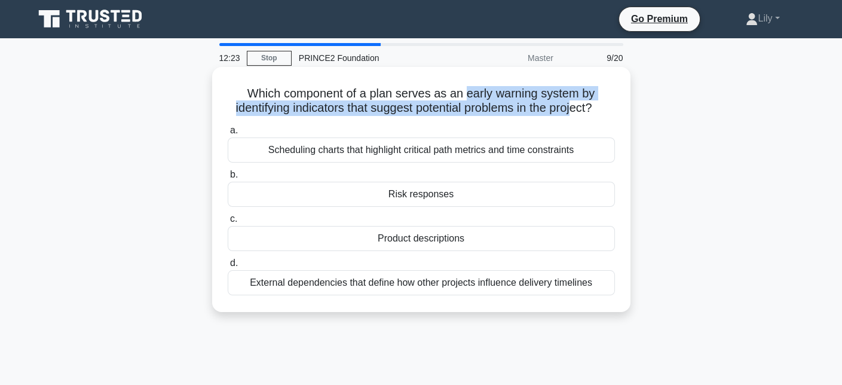
drag, startPoint x: 467, startPoint y: 91, endPoint x: 586, endPoint y: 109, distance: 120.3
click at [586, 109] on h5 "Which component of a plan serves as an early warning system by identifying indi…" at bounding box center [422, 101] width 390 height 30
click at [336, 103] on h5 "Which component of a plan serves as an early warning system by identifying indi…" at bounding box center [422, 101] width 390 height 30
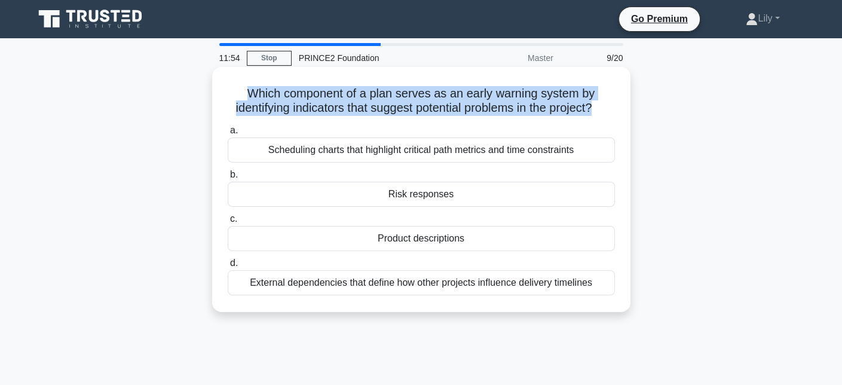
drag, startPoint x: 234, startPoint y: 95, endPoint x: 610, endPoint y: 115, distance: 376.5
click at [610, 115] on h5 "Which component of a plan serves as an early warning system by identifying indi…" at bounding box center [422, 101] width 390 height 30
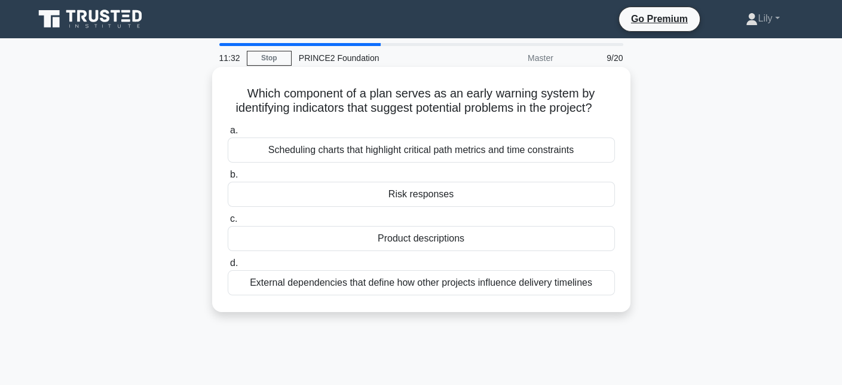
click at [529, 113] on h5 "Which component of a plan serves as an early warning system by identifying indi…" at bounding box center [422, 101] width 390 height 30
click at [475, 163] on div "Scheduling charts that highlight critical path metrics and time constraints" at bounding box center [421, 149] width 387 height 25
click at [228, 135] on input "a. Scheduling charts that highlight critical path metrics and time constraints" at bounding box center [228, 131] width 0 height 8
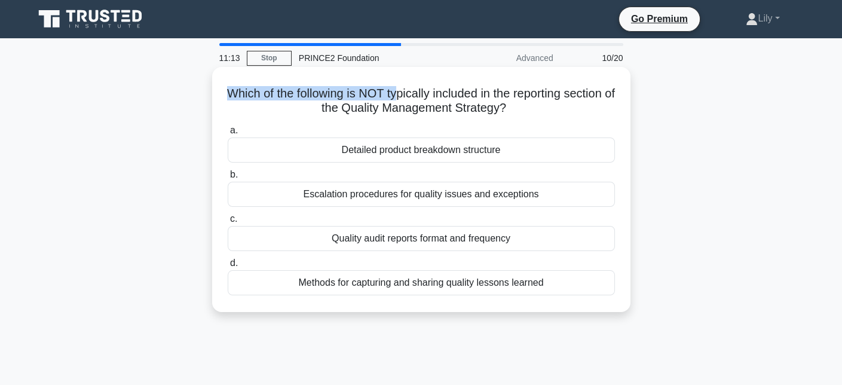
drag, startPoint x: 247, startPoint y: 88, endPoint x: 421, endPoint y: 84, distance: 173.4
click at [421, 84] on div "Which of the following is NOT typically included in the reporting section of th…" at bounding box center [421, 190] width 409 height 236
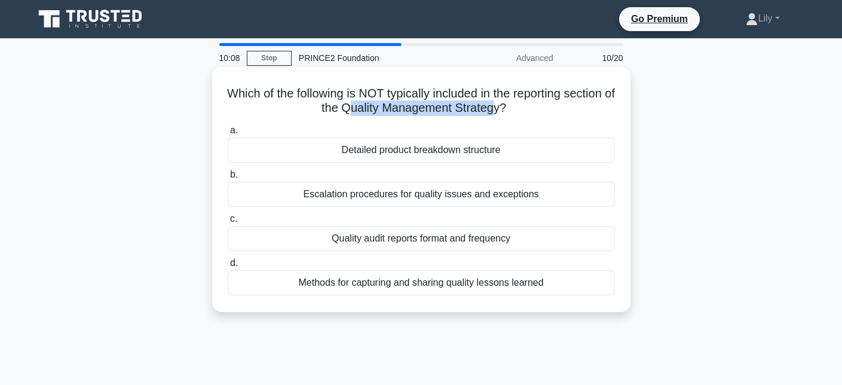
drag, startPoint x: 375, startPoint y: 112, endPoint x: 521, endPoint y: 115, distance: 145.9
click at [521, 115] on h5 "Which of the following is NOT typically included in the reporting section of th…" at bounding box center [422, 101] width 390 height 30
drag, startPoint x: 537, startPoint y: 112, endPoint x: 217, endPoint y: 90, distance: 321.1
click at [217, 90] on div "Which of the following is NOT typically included in the reporting section of th…" at bounding box center [421, 190] width 409 height 236
click at [493, 247] on div "Quality audit reports format and frequency" at bounding box center [421, 238] width 387 height 25
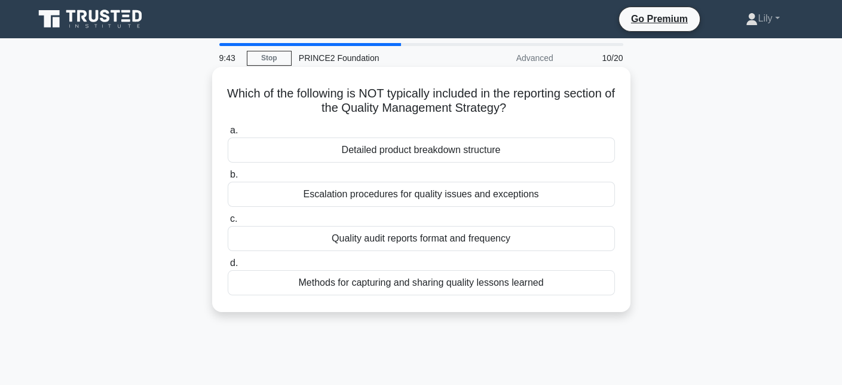
click at [228, 223] on input "c. Quality audit reports format and frequency" at bounding box center [228, 219] width 0 height 8
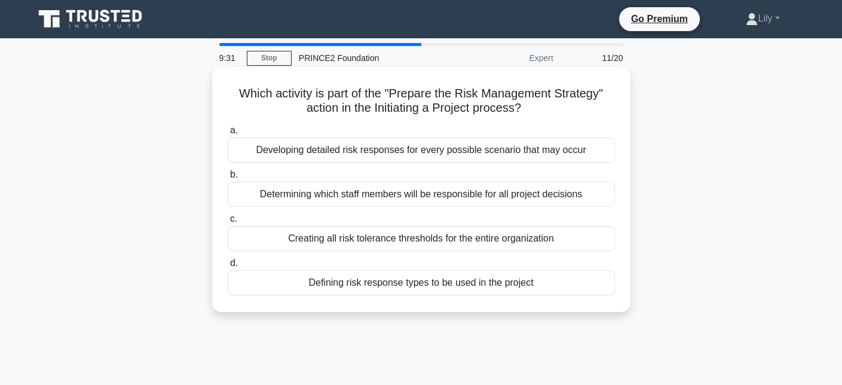
drag, startPoint x: 240, startPoint y: 90, endPoint x: 591, endPoint y: 111, distance: 350.9
click at [591, 111] on h5 "Which activity is part of the "Prepare the Risk Management Strategy" action in …" at bounding box center [422, 101] width 390 height 30
click at [594, 107] on h5 "Which activity is part of the "Prepare the Risk Management Strategy" action in …" at bounding box center [422, 101] width 390 height 30
click at [475, 282] on div "Defining risk response types to be used in the project" at bounding box center [421, 282] width 387 height 25
click at [228, 267] on input "d. Defining risk response types to be used in the project" at bounding box center [228, 263] width 0 height 8
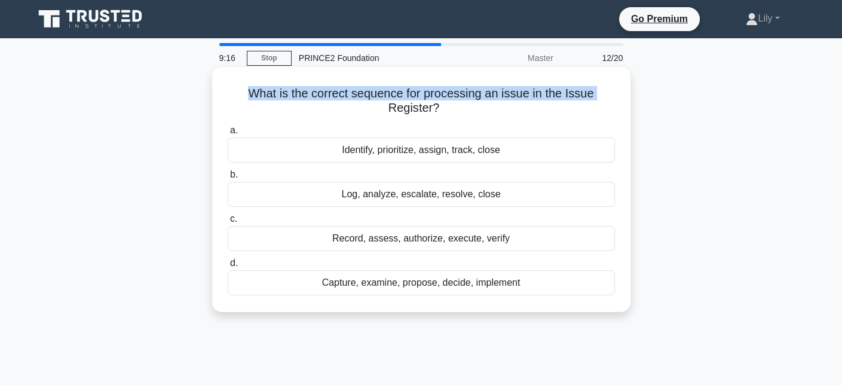
drag, startPoint x: 244, startPoint y: 95, endPoint x: 369, endPoint y: 106, distance: 126.1
click at [369, 106] on h5 "What is the correct sequence for processing an issue in the Issue Register? .sp…" at bounding box center [422, 101] width 390 height 30
click at [362, 102] on div at bounding box center [362, 102] width 0 height 0
click at [391, 100] on h5 "What is the correct sequence for processing an issue in the Issue Register? .sp…" at bounding box center [422, 101] width 390 height 30
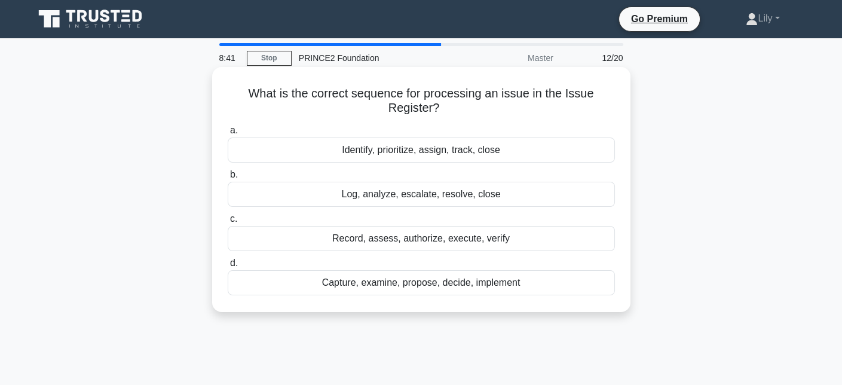
click at [350, 204] on div "Log, analyze, escalate, resolve, close" at bounding box center [421, 194] width 387 height 25
click at [228, 179] on input "b. Log, analyze, escalate, resolve, close" at bounding box center [228, 175] width 0 height 8
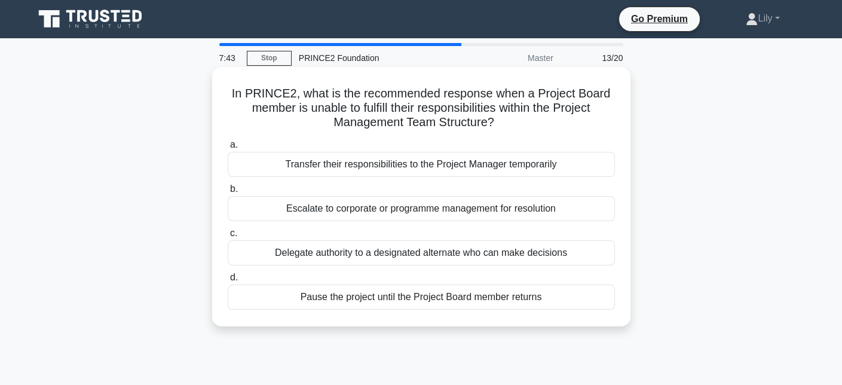
click at [603, 214] on div "Escalate to corporate or programme management for resolution" at bounding box center [421, 208] width 387 height 25
click at [228, 193] on input "b. Escalate to corporate or programme management for resolution" at bounding box center [228, 189] width 0 height 8
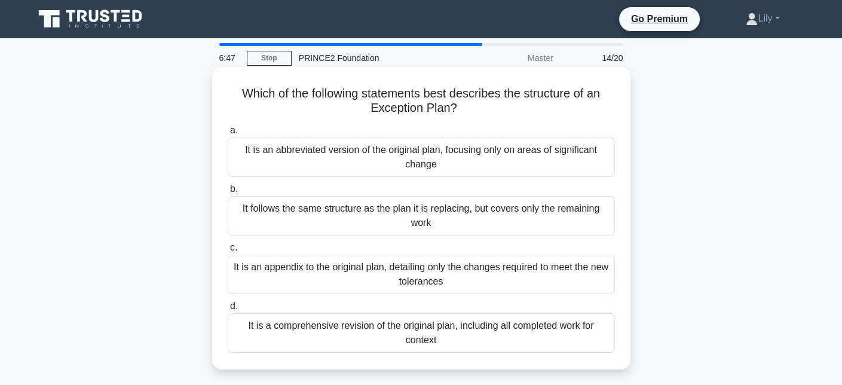
click at [512, 225] on div "It follows the same structure as the plan it is replacing, but covers only the …" at bounding box center [421, 215] width 387 height 39
click at [228, 193] on input "b. It follows the same structure as the plan it is replacing, but covers only t…" at bounding box center [228, 189] width 0 height 8
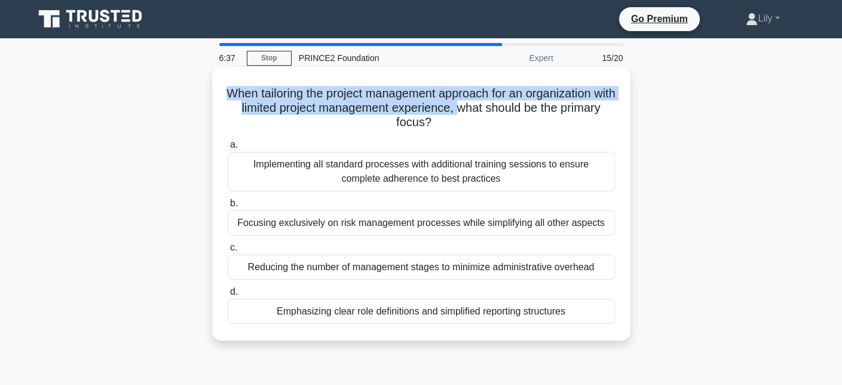
drag, startPoint x: 236, startPoint y: 88, endPoint x: 493, endPoint y: 105, distance: 257.6
click at [493, 105] on h5 "When tailoring the project management approach for an organization with limited…" at bounding box center [422, 108] width 390 height 44
click at [489, 105] on h5 "When tailoring the project management approach for an organization with limited…" at bounding box center [422, 108] width 390 height 44
click at [543, 100] on h5 "When tailoring the project management approach for an organization with limited…" at bounding box center [422, 108] width 390 height 44
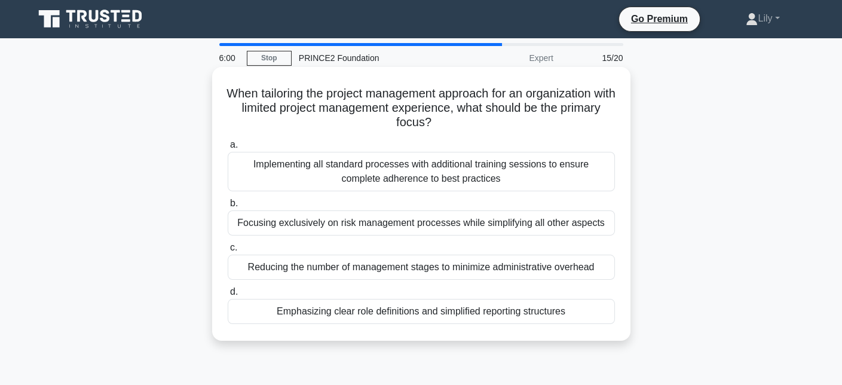
click at [474, 167] on div "Implementing all standard processes with additional training sessions to ensure…" at bounding box center [421, 171] width 387 height 39
click at [228, 149] on input "a. Implementing all standard processes with additional training sessions to ens…" at bounding box center [228, 145] width 0 height 8
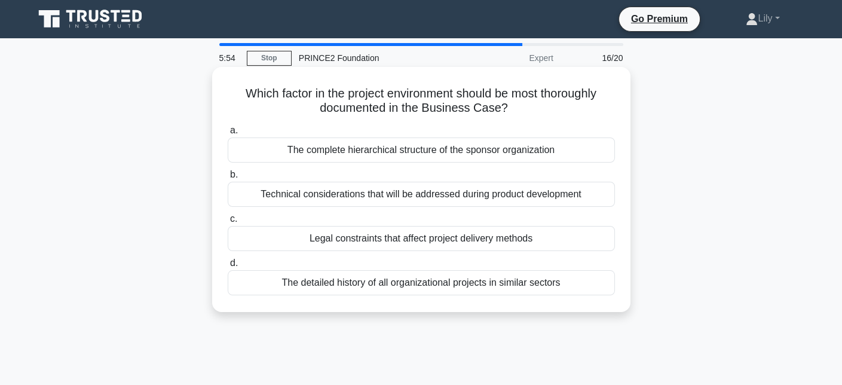
drag, startPoint x: 240, startPoint y: 96, endPoint x: 531, endPoint y: 106, distance: 291.3
click at [531, 106] on h5 "Which factor in the project environment should be most thoroughly documented in…" at bounding box center [422, 101] width 390 height 30
click at [531, 107] on h5 "Which factor in the project environment should be most thoroughly documented in…" at bounding box center [422, 101] width 390 height 30
click at [475, 199] on div "Technical considerations that will be addressed during product development" at bounding box center [421, 194] width 387 height 25
click at [228, 179] on input "b. Technical considerations that will be addressed during product development" at bounding box center [228, 175] width 0 height 8
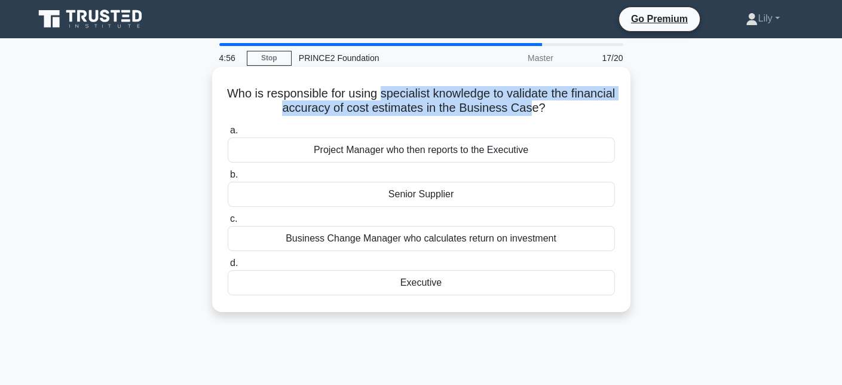
drag, startPoint x: 402, startPoint y: 95, endPoint x: 554, endPoint y: 112, distance: 153.4
click at [554, 112] on h5 "Who is responsible for using specialist knowledge to validate the financial acc…" at bounding box center [422, 101] width 390 height 30
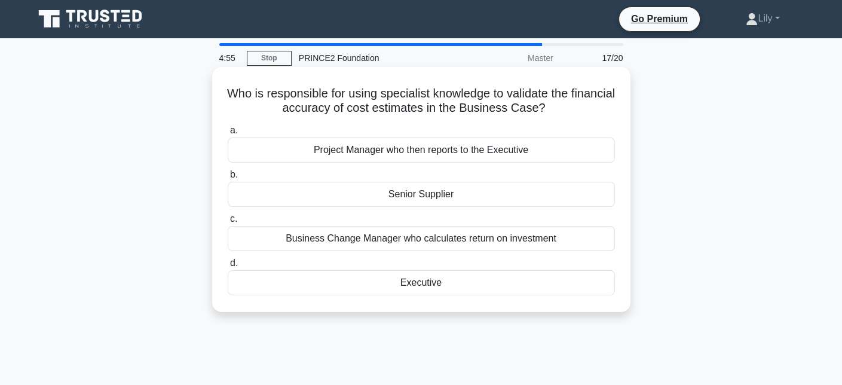
click at [456, 281] on div "Executive" at bounding box center [421, 282] width 387 height 25
click at [228, 267] on input "d. Executive" at bounding box center [228, 263] width 0 height 8
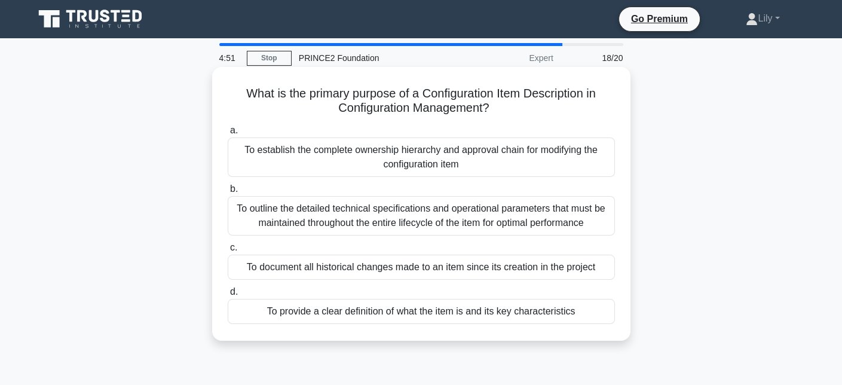
drag, startPoint x: 234, startPoint y: 97, endPoint x: 526, endPoint y: 106, distance: 292.5
click at [526, 106] on h5 "What is the primary purpose of a Configuration Item Description in Configuratio…" at bounding box center [422, 101] width 390 height 30
click at [528, 103] on h5 "What is the primary purpose of a Configuration Item Description in Configuratio…" at bounding box center [422, 101] width 390 height 30
click at [613, 264] on div "To document all historical changes made to an item since its creation in the pr…" at bounding box center [421, 267] width 387 height 25
click at [228, 252] on input "c. To document all historical changes made to an item since its creation in the…" at bounding box center [228, 248] width 0 height 8
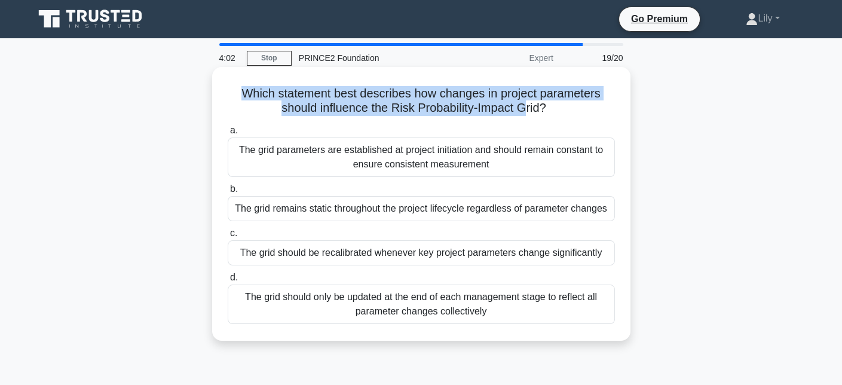
drag, startPoint x: 229, startPoint y: 88, endPoint x: 529, endPoint y: 106, distance: 300.6
click at [529, 106] on h5 "Which statement best describes how changes in project parameters should influen…" at bounding box center [422, 101] width 390 height 30
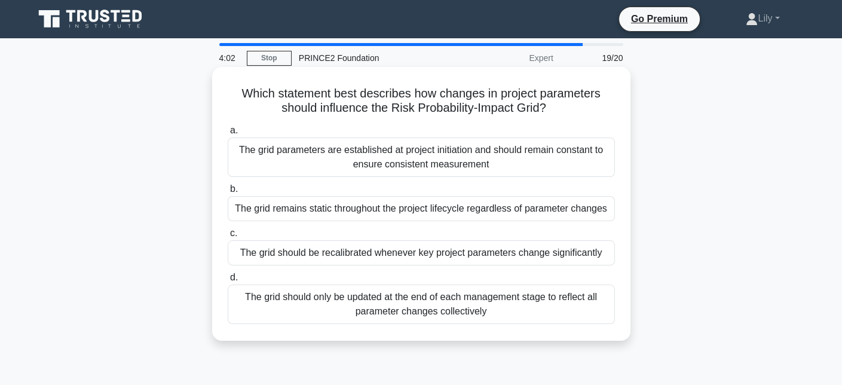
click at [545, 105] on h5 "Which statement best describes how changes in project parameters should influen…" at bounding box center [422, 101] width 390 height 30
click at [494, 303] on div "The grid should only be updated at the end of each management stage to reflect …" at bounding box center [421, 304] width 387 height 39
click at [228, 282] on input "d. The grid should only be updated at the end of each management stage to refle…" at bounding box center [228, 278] width 0 height 8
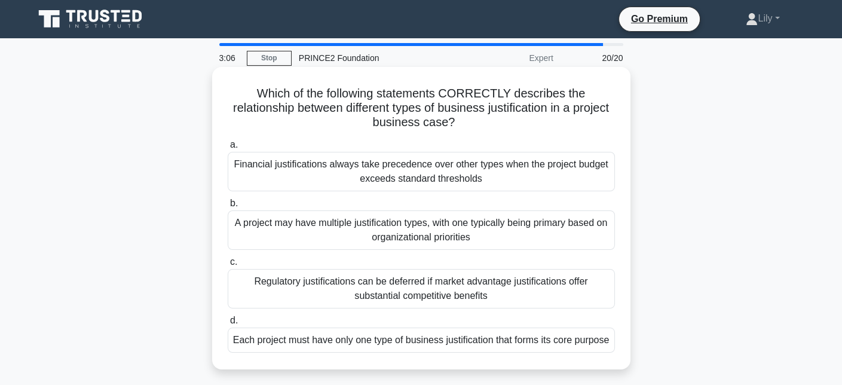
drag, startPoint x: 268, startPoint y: 100, endPoint x: 568, endPoint y: 123, distance: 300.4
click at [568, 123] on h5 "Which of the following statements CORRECTLY describes the relationship between …" at bounding box center [422, 108] width 390 height 44
click at [356, 237] on div "A project may have multiple justification types, with one typically being prima…" at bounding box center [421, 229] width 387 height 39
click at [228, 207] on input "b. A project may have multiple justification types, with one typically being pr…" at bounding box center [228, 204] width 0 height 8
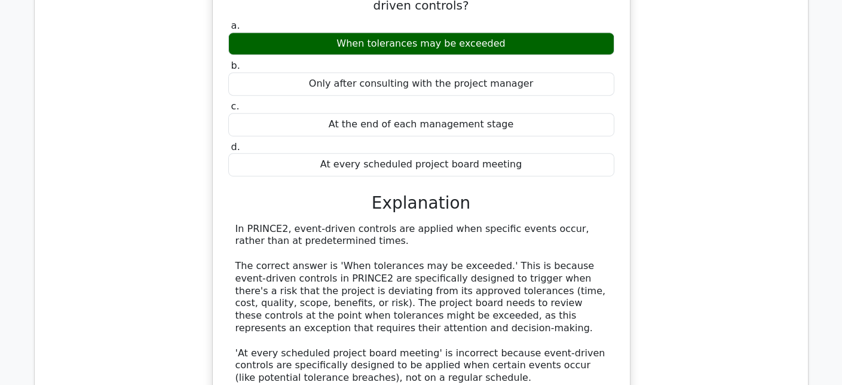
scroll to position [1196, 0]
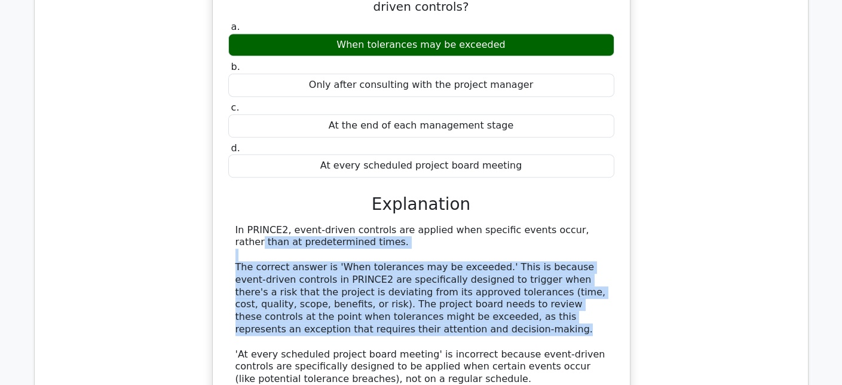
drag, startPoint x: 505, startPoint y: 182, endPoint x: 585, endPoint y: 281, distance: 127.1
click at [585, 281] on div "In PRINCE2, event-driven controls are applied when specific events occur, rathe…" at bounding box center [422, 367] width 372 height 286
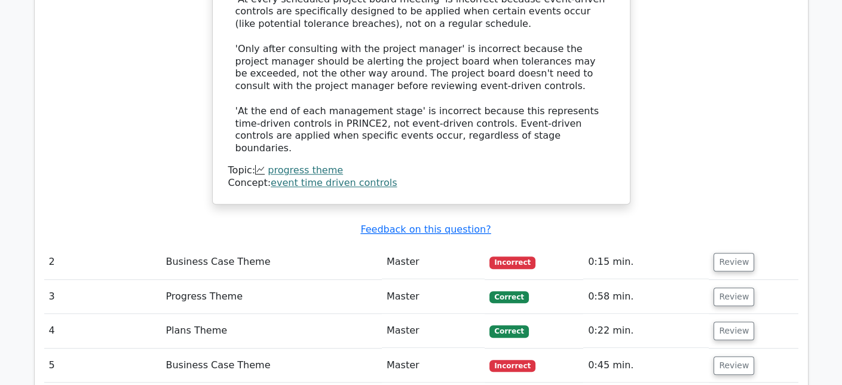
scroll to position [1554, 0]
click at [717, 245] on td "Review" at bounding box center [753, 262] width 89 height 34
click at [728, 252] on button "Review" at bounding box center [734, 261] width 41 height 19
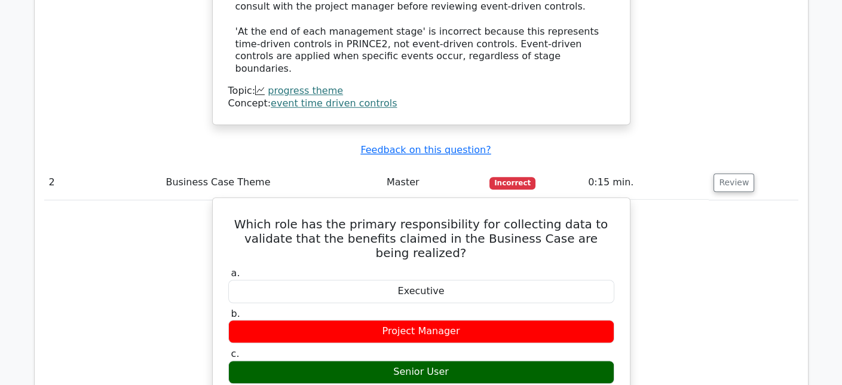
scroll to position [1734, 0]
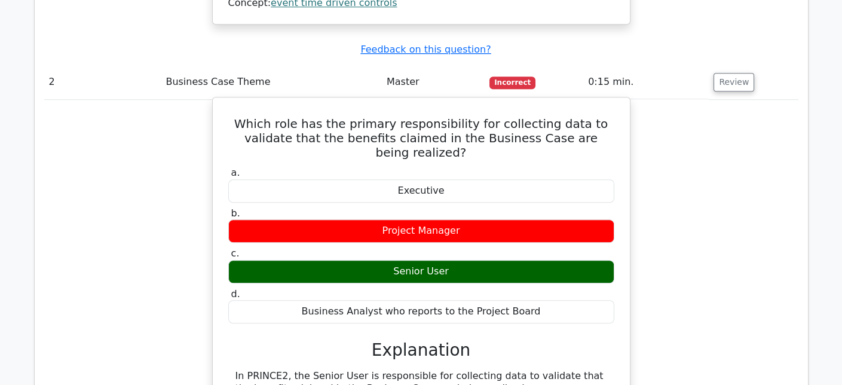
drag, startPoint x: 396, startPoint y: 196, endPoint x: 446, endPoint y: 196, distance: 50.2
click at [446, 260] on div "Senior User" at bounding box center [421, 271] width 386 height 23
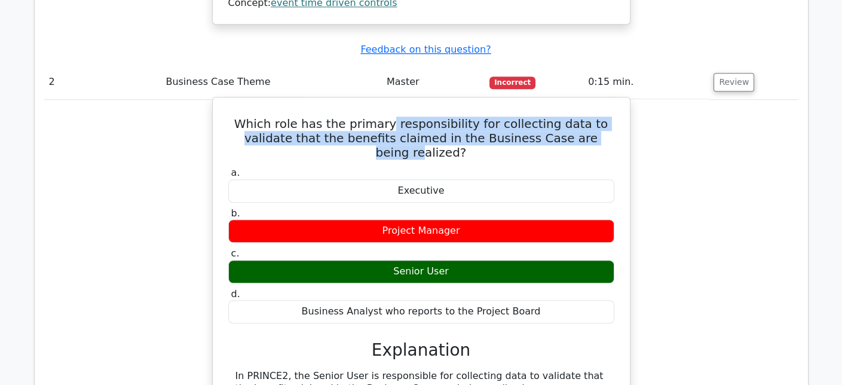
drag, startPoint x: 377, startPoint y: 62, endPoint x: 557, endPoint y: 82, distance: 181.6
click at [557, 117] on h5 "Which role has the primary responsibility for collecting data to validate that …" at bounding box center [421, 138] width 389 height 43
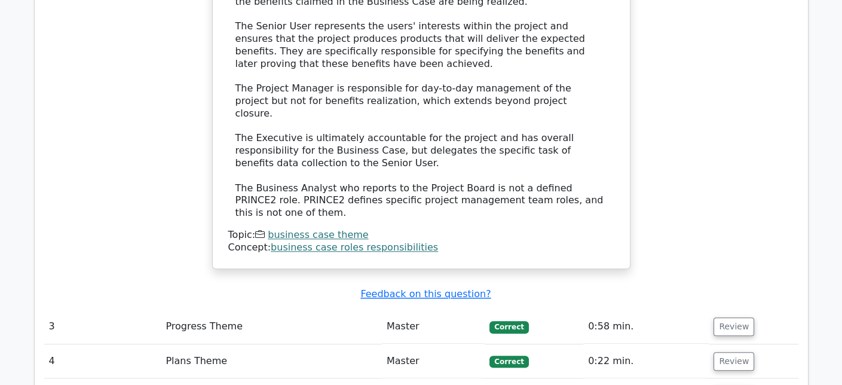
scroll to position [2152, 0]
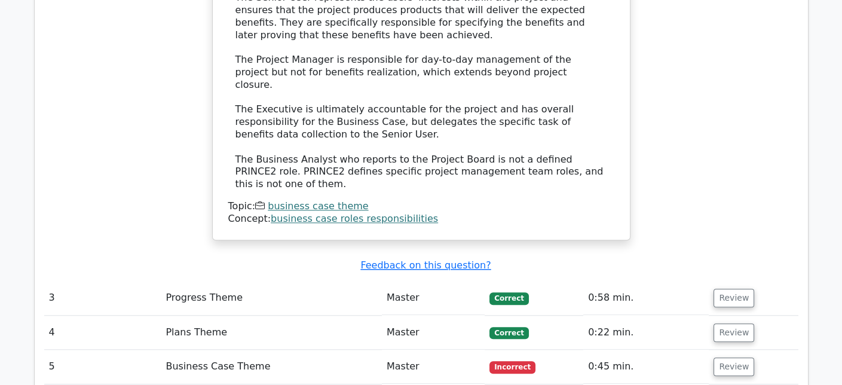
click at [722, 350] on td "Review" at bounding box center [753, 367] width 89 height 34
click at [723, 350] on td "Review" at bounding box center [753, 367] width 89 height 34
click at [722, 357] on button "Review" at bounding box center [734, 366] width 41 height 19
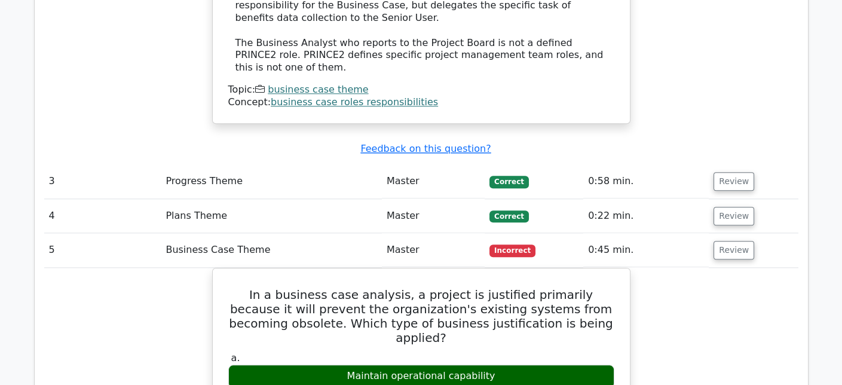
scroll to position [2369, 0]
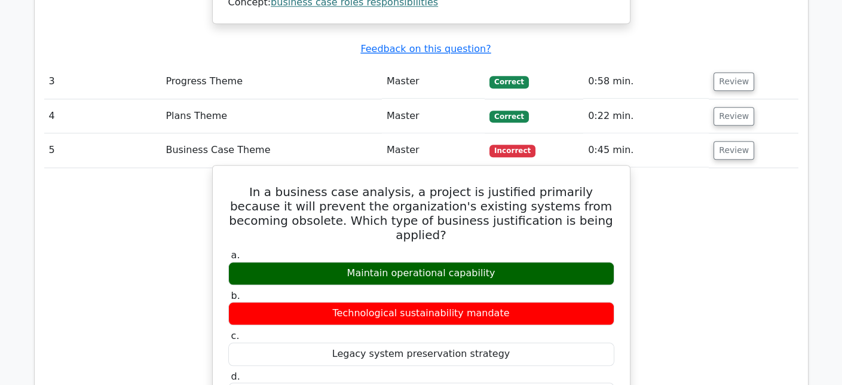
drag, startPoint x: 361, startPoint y: 153, endPoint x: 389, endPoint y: 159, distance: 28.7
click at [389, 262] on div "Maintain operational capability" at bounding box center [421, 273] width 386 height 23
click at [343, 262] on div "Maintain operational capability" at bounding box center [421, 273] width 386 height 23
drag, startPoint x: 360, startPoint y: 158, endPoint x: 381, endPoint y: 155, distance: 21.1
click at [381, 262] on div "Maintain operational capability" at bounding box center [421, 273] width 386 height 23
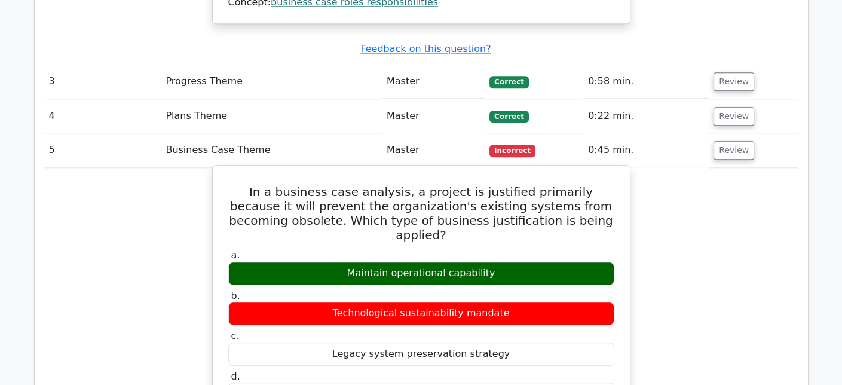
click at [341, 262] on div "Maintain operational capability" at bounding box center [421, 273] width 386 height 23
drag, startPoint x: 352, startPoint y: 156, endPoint x: 390, endPoint y: 157, distance: 38.9
click at [390, 262] on div "Maintain operational capability" at bounding box center [421, 273] width 386 height 23
click at [532, 185] on h5 "In a business case analysis, a project is justified primarily because it will p…" at bounding box center [421, 213] width 389 height 57
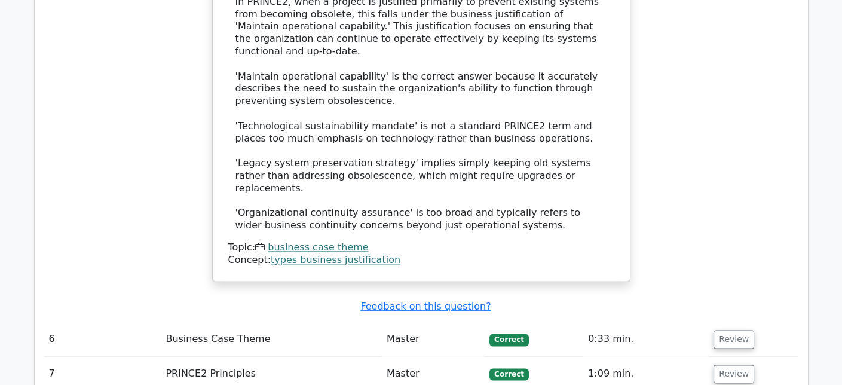
scroll to position [2847, 0]
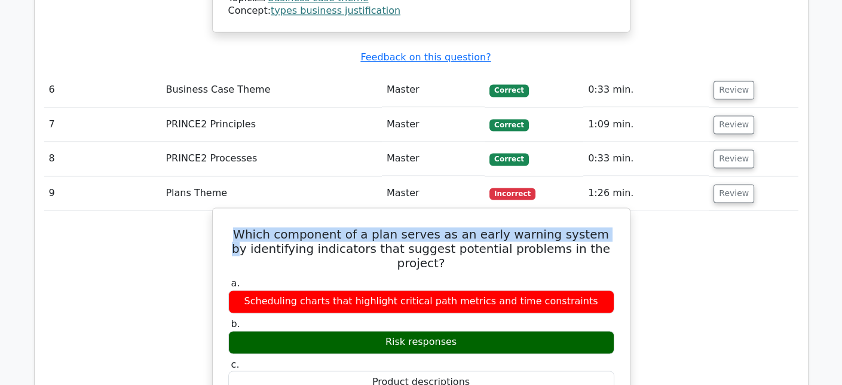
scroll to position [3026, 0]
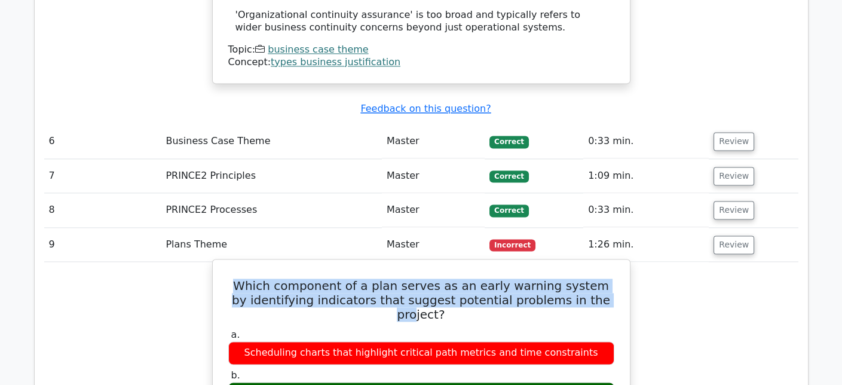
drag, startPoint x: 244, startPoint y: 76, endPoint x: 578, endPoint y: 161, distance: 344.9
click at [580, 279] on h5 "Which component of a plan serves as an early warning system by identifying indi…" at bounding box center [421, 300] width 389 height 43
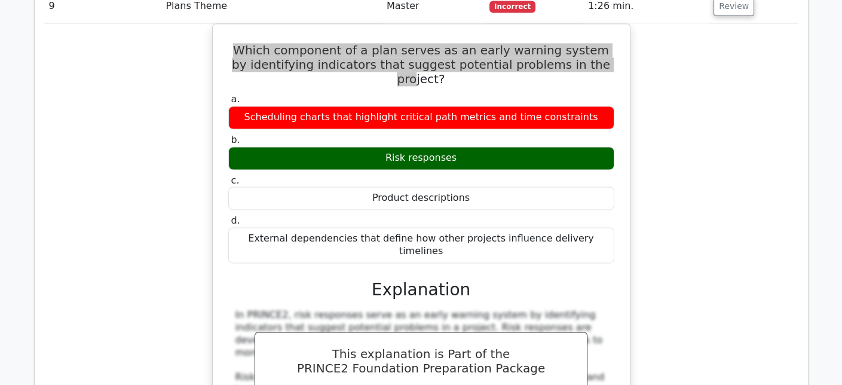
scroll to position [3504, 0]
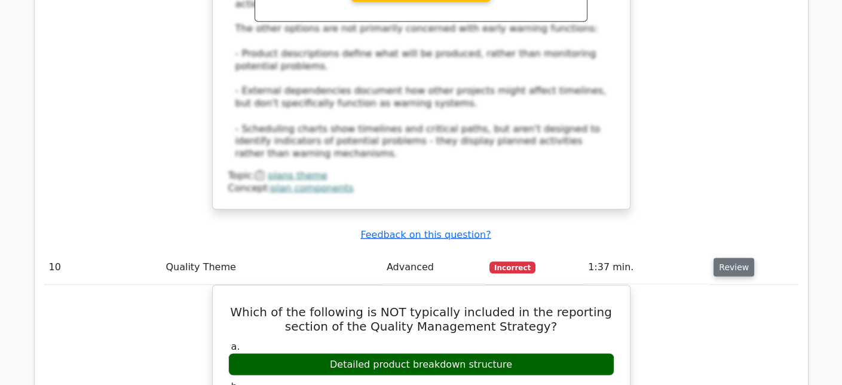
scroll to position [3684, 0]
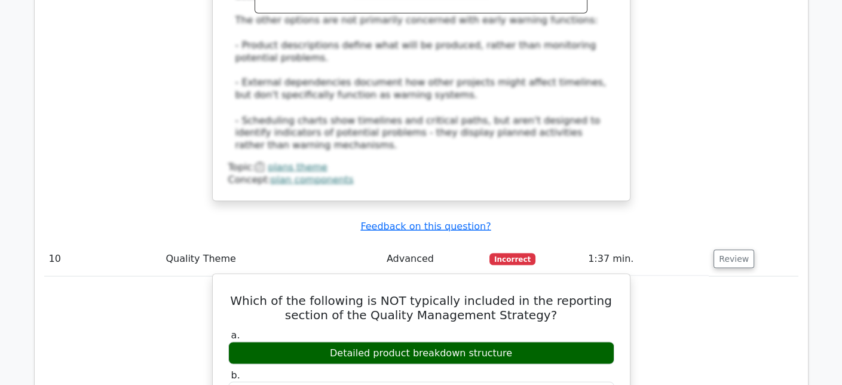
drag, startPoint x: 304, startPoint y: 178, endPoint x: 528, endPoint y: 180, distance: 223.6
click at [528, 341] on div "Detailed product breakdown structure" at bounding box center [421, 352] width 386 height 23
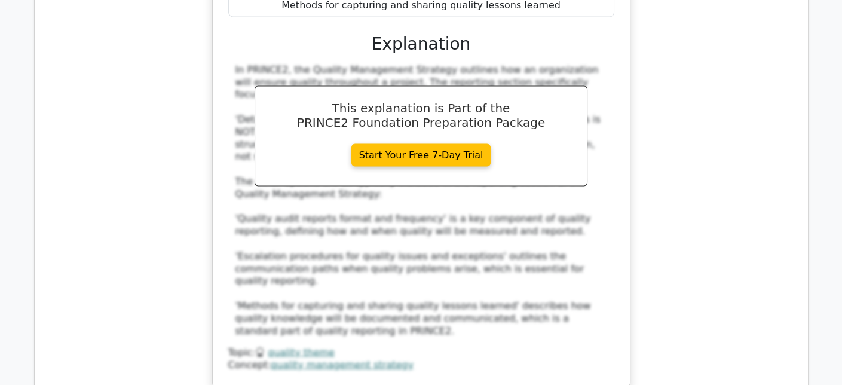
scroll to position [4222, 0]
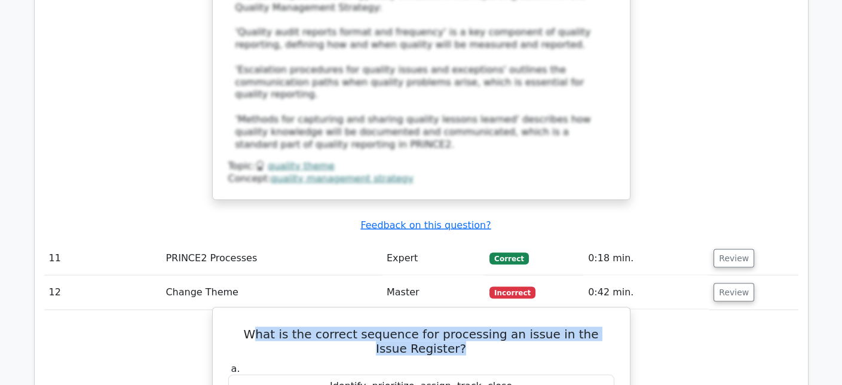
drag, startPoint x: 259, startPoint y: 146, endPoint x: 541, endPoint y: 164, distance: 282.7
click at [541, 327] on h5 "What is the correct sequence for processing an issue in the Issue Register?" at bounding box center [421, 341] width 389 height 29
click at [594, 327] on h5 "What is the correct sequence for processing an issue in the Issue Register?" at bounding box center [421, 341] width 389 height 29
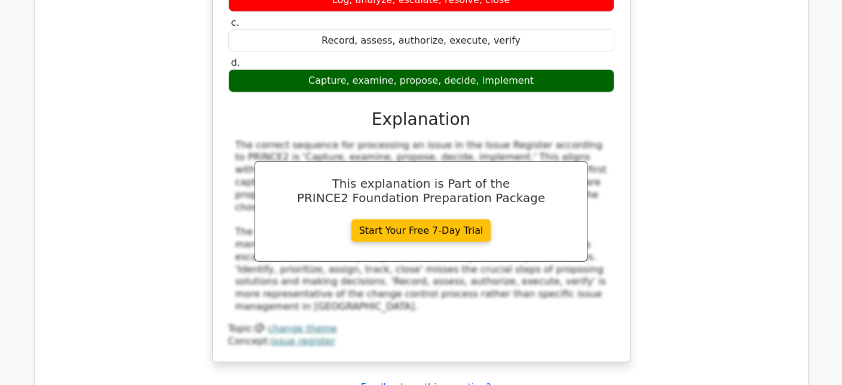
scroll to position [4820, 0]
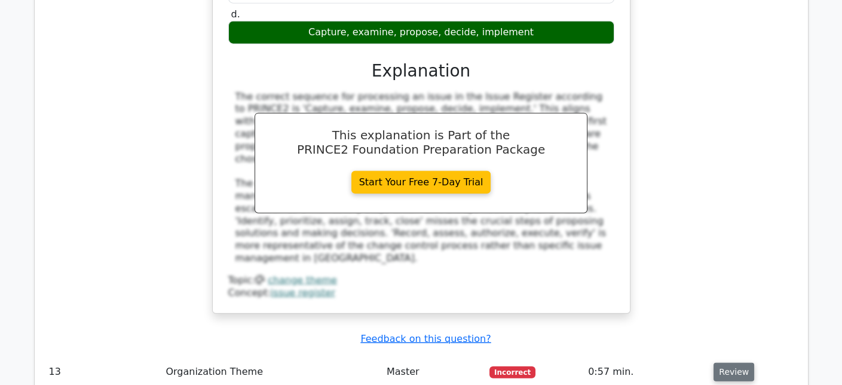
click at [735, 363] on button "Review" at bounding box center [734, 372] width 41 height 19
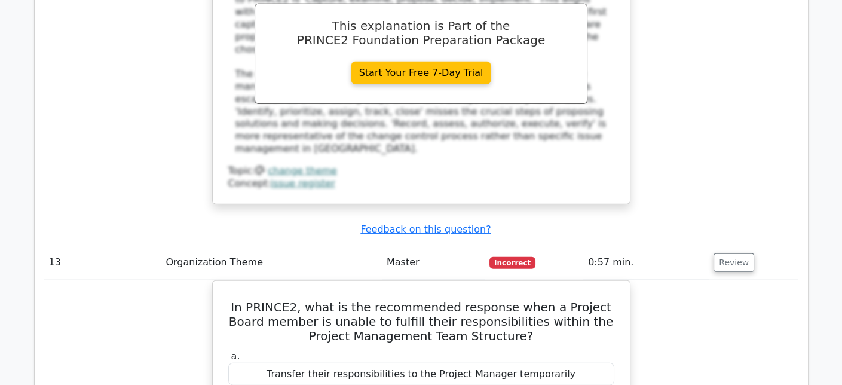
scroll to position [4939, 0]
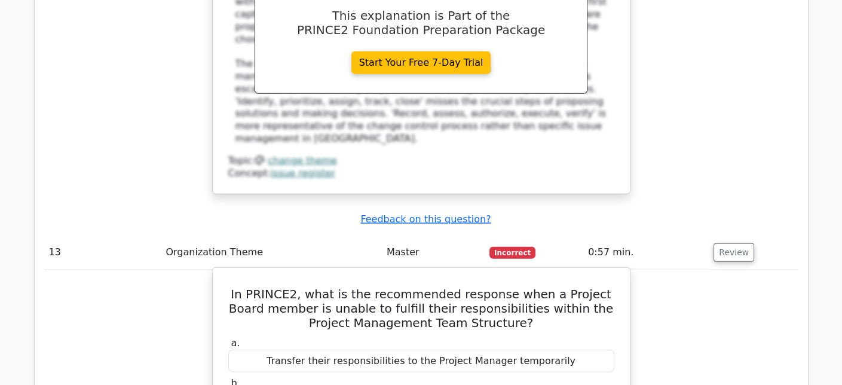
drag, startPoint x: 264, startPoint y: 228, endPoint x: 570, endPoint y: 228, distance: 306.1
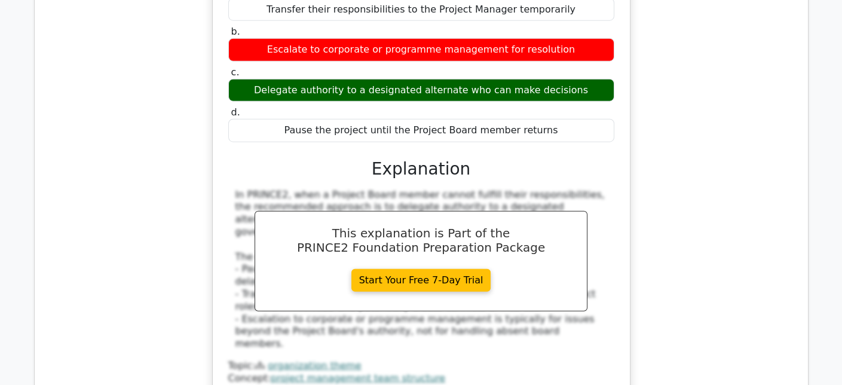
scroll to position [5417, 0]
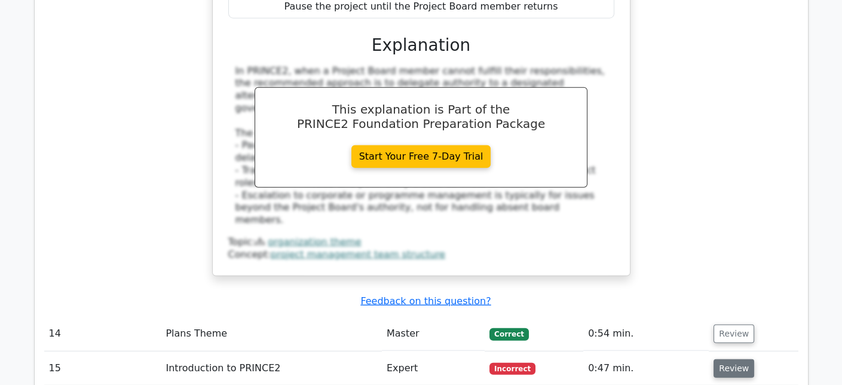
click at [735, 359] on button "Review" at bounding box center [734, 368] width 41 height 19
click at [734, 325] on button "Review" at bounding box center [734, 334] width 41 height 19
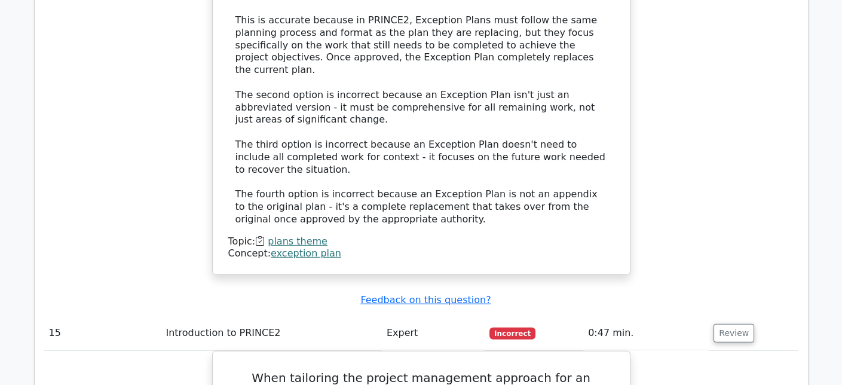
scroll to position [6135, 0]
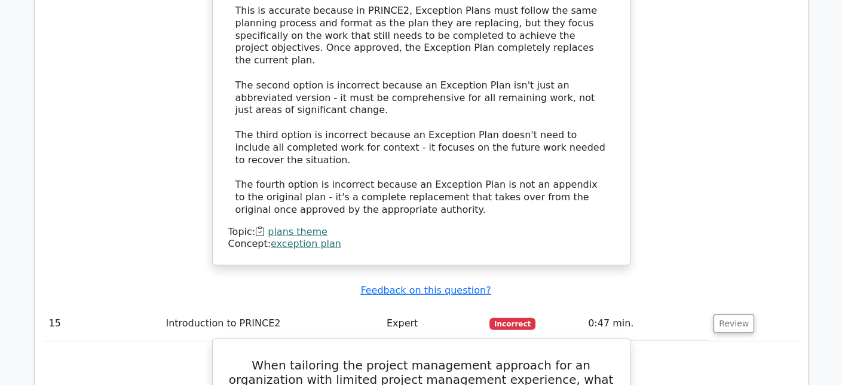
drag, startPoint x: 270, startPoint y: 307, endPoint x: 580, endPoint y: 306, distance: 310.9
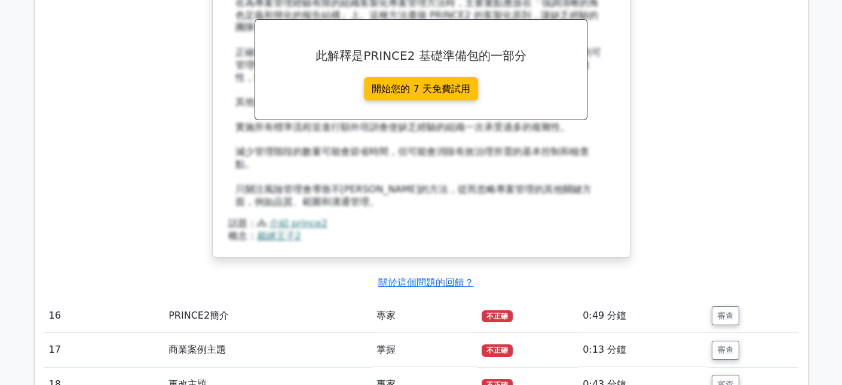
scroll to position [6613, 0]
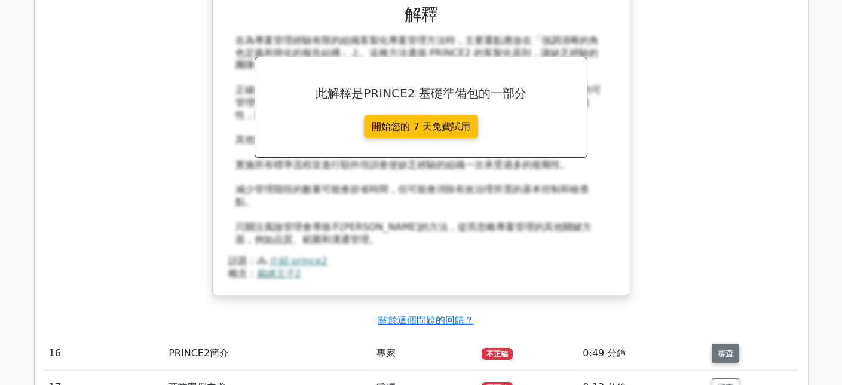
click at [721, 349] on font "審查" at bounding box center [725, 354] width 17 height 10
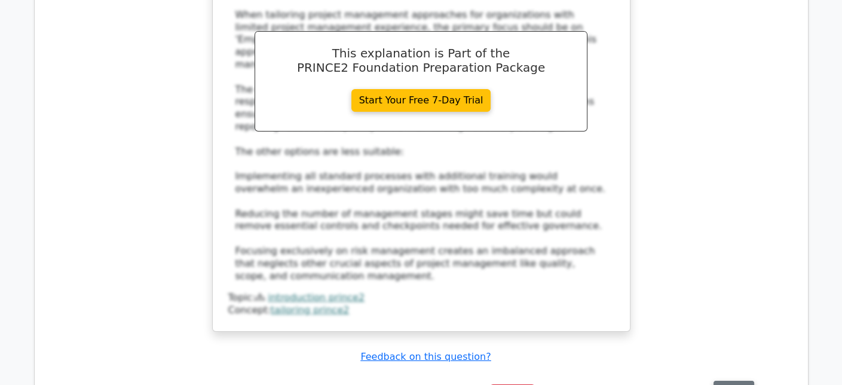
scroll to position [6794, 0]
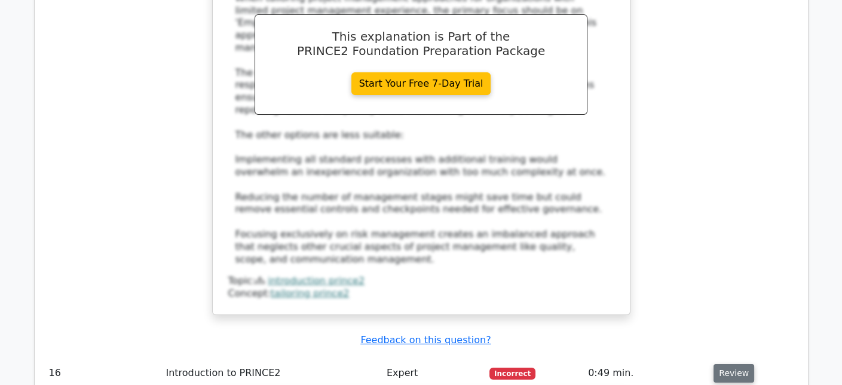
drag, startPoint x: 545, startPoint y: 134, endPoint x: 601, endPoint y: 135, distance: 56.8
drag, startPoint x: 610, startPoint y: 132, endPoint x: 545, endPoint y: 137, distance: 64.7
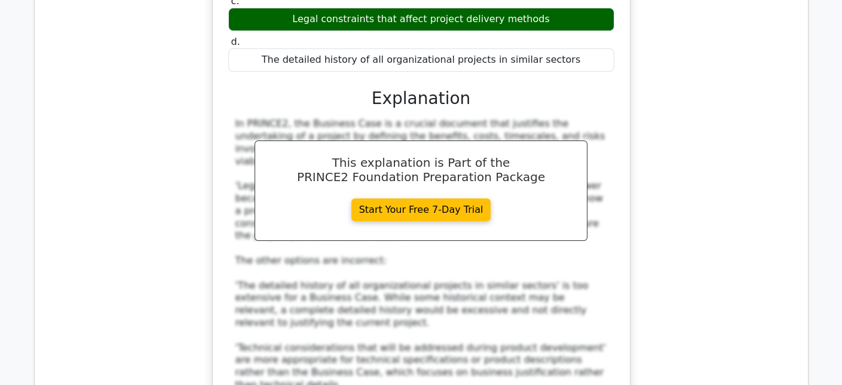
scroll to position [7452, 0]
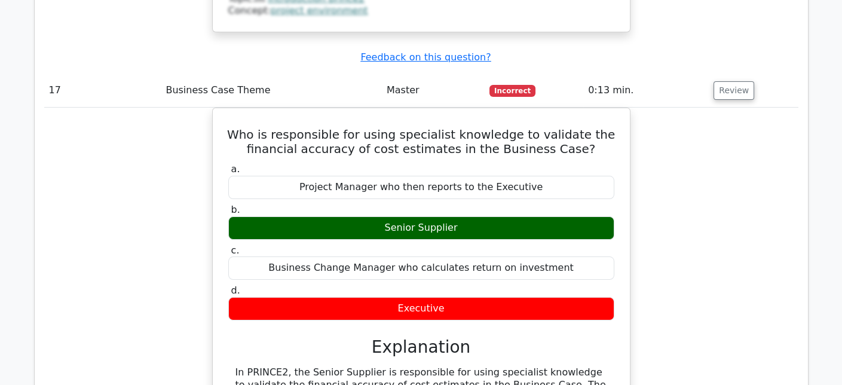
scroll to position [7930, 0]
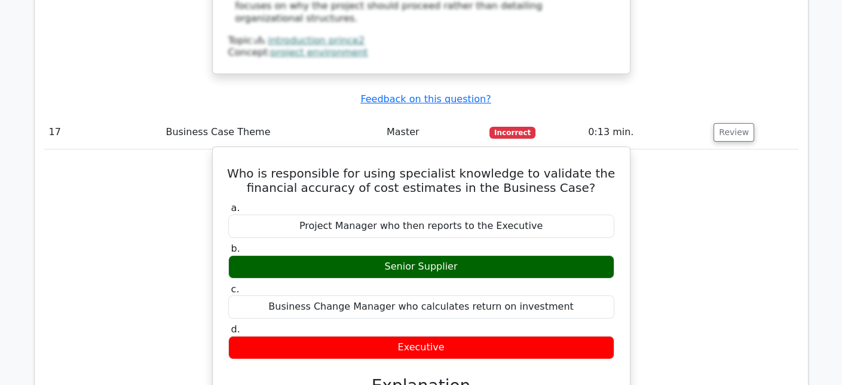
scroll to position [7751, 0]
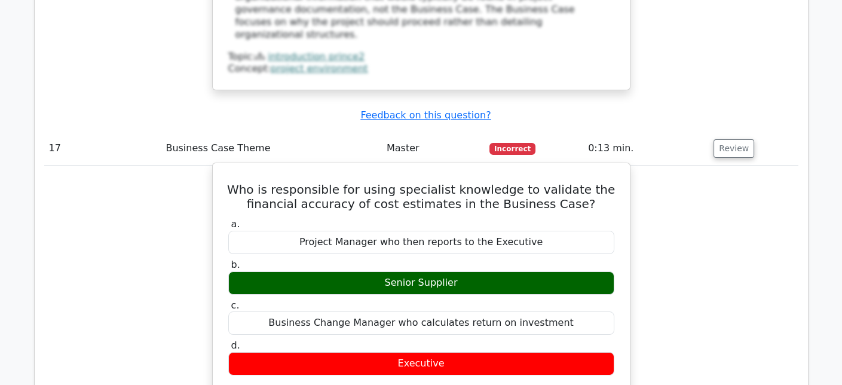
drag, startPoint x: 258, startPoint y: 96, endPoint x: 452, endPoint y: 112, distance: 195.0
drag, startPoint x: 292, startPoint y: 105, endPoint x: 335, endPoint y: 104, distance: 43.6
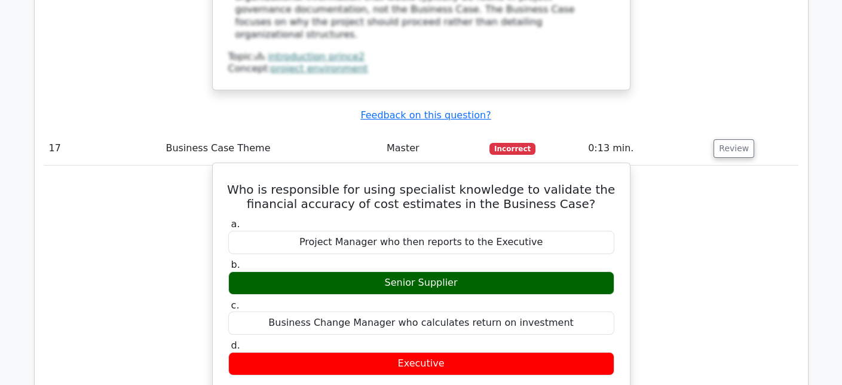
drag, startPoint x: 335, startPoint y: 104, endPoint x: 319, endPoint y: 100, distance: 17.3
drag, startPoint x: 297, startPoint y: 107, endPoint x: 344, endPoint y: 108, distance: 46.6
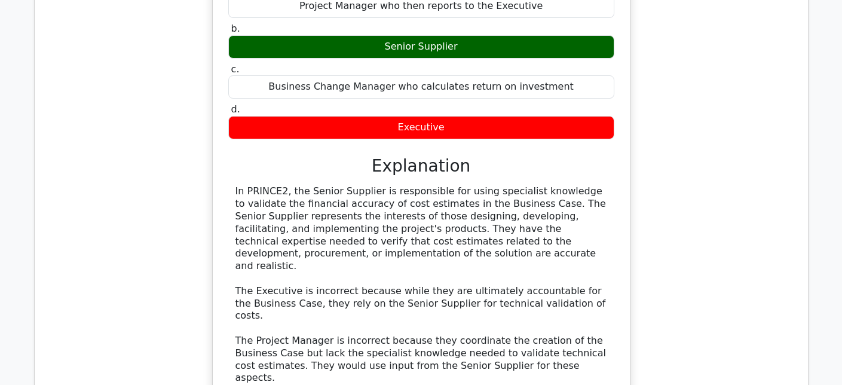
scroll to position [8109, 0]
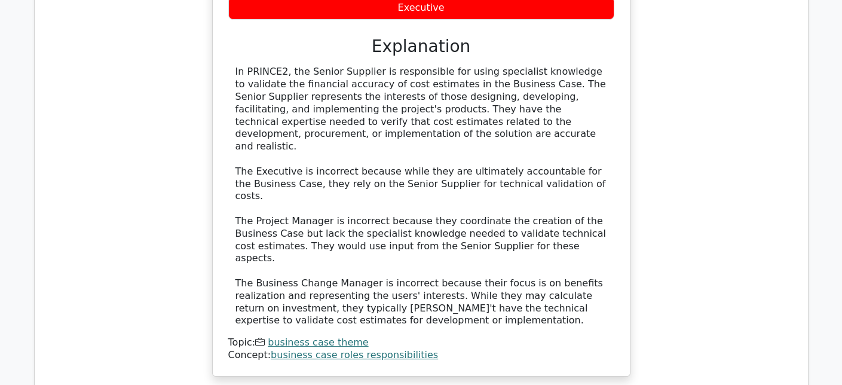
drag, startPoint x: 423, startPoint y: 90, endPoint x: 528, endPoint y: 120, distance: 109.5
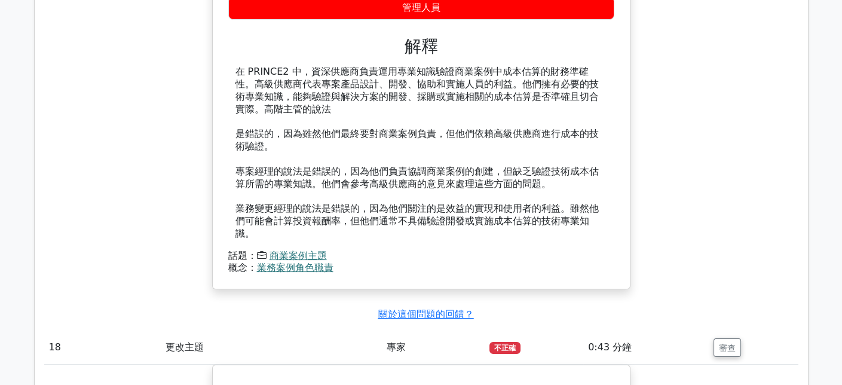
scroll to position [8408, 0]
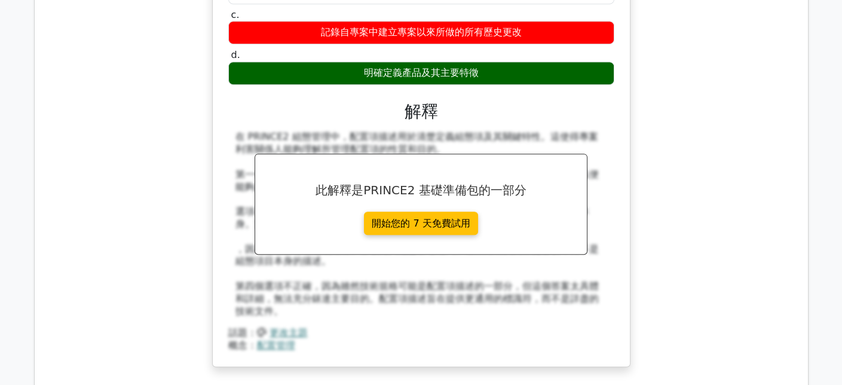
drag, startPoint x: 372, startPoint y: 120, endPoint x: 571, endPoint y: 121, distance: 198.5
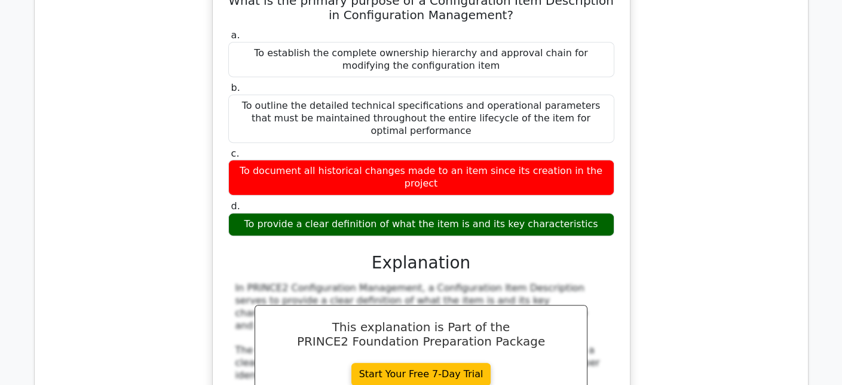
scroll to position [8739, 0]
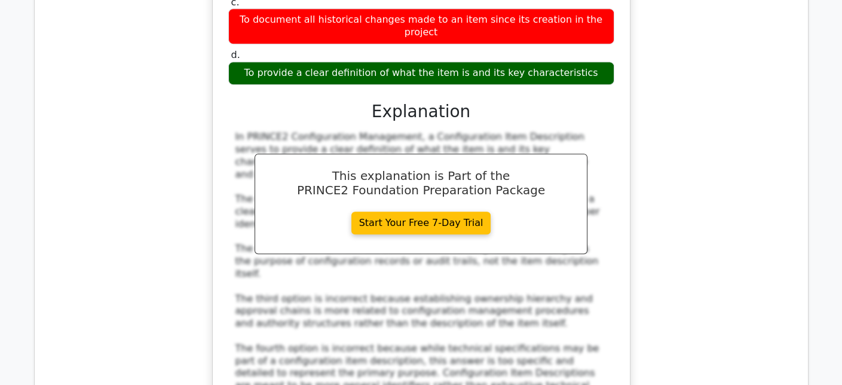
drag, startPoint x: 375, startPoint y: 262, endPoint x: 418, endPoint y: 269, distance: 43.0
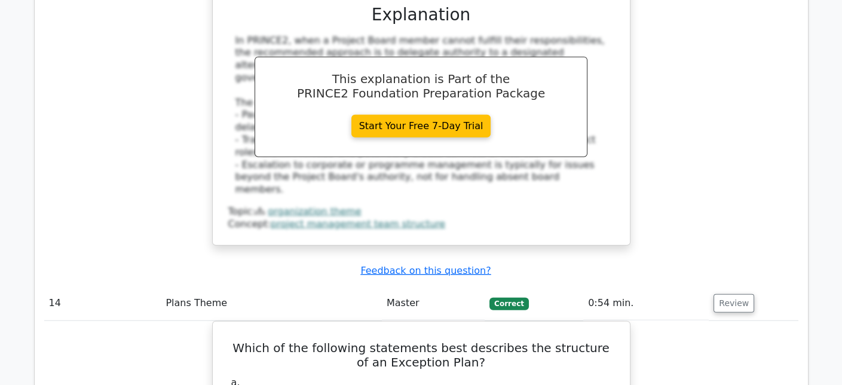
scroll to position [5261, 0]
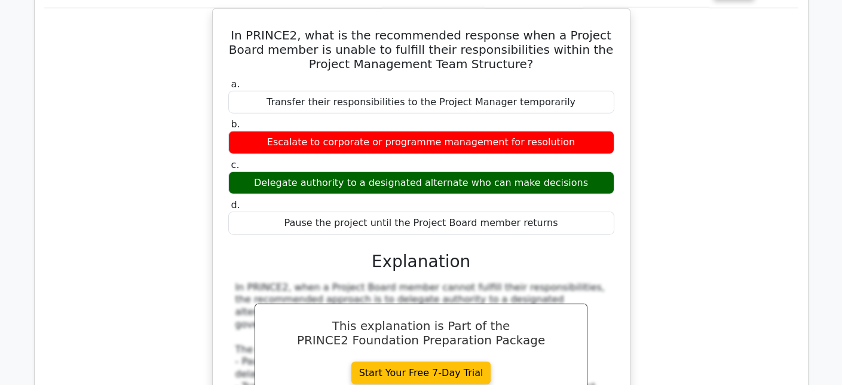
click at [726, 216] on div "In PRINCE2, what is the recommended response when a Project Board member is una…" at bounding box center [421, 257] width 754 height 499
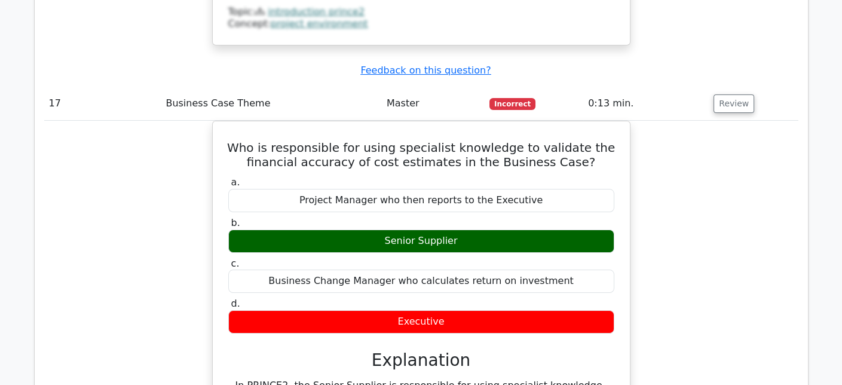
scroll to position [7951, 0]
